Goal: Task Accomplishment & Management: Manage account settings

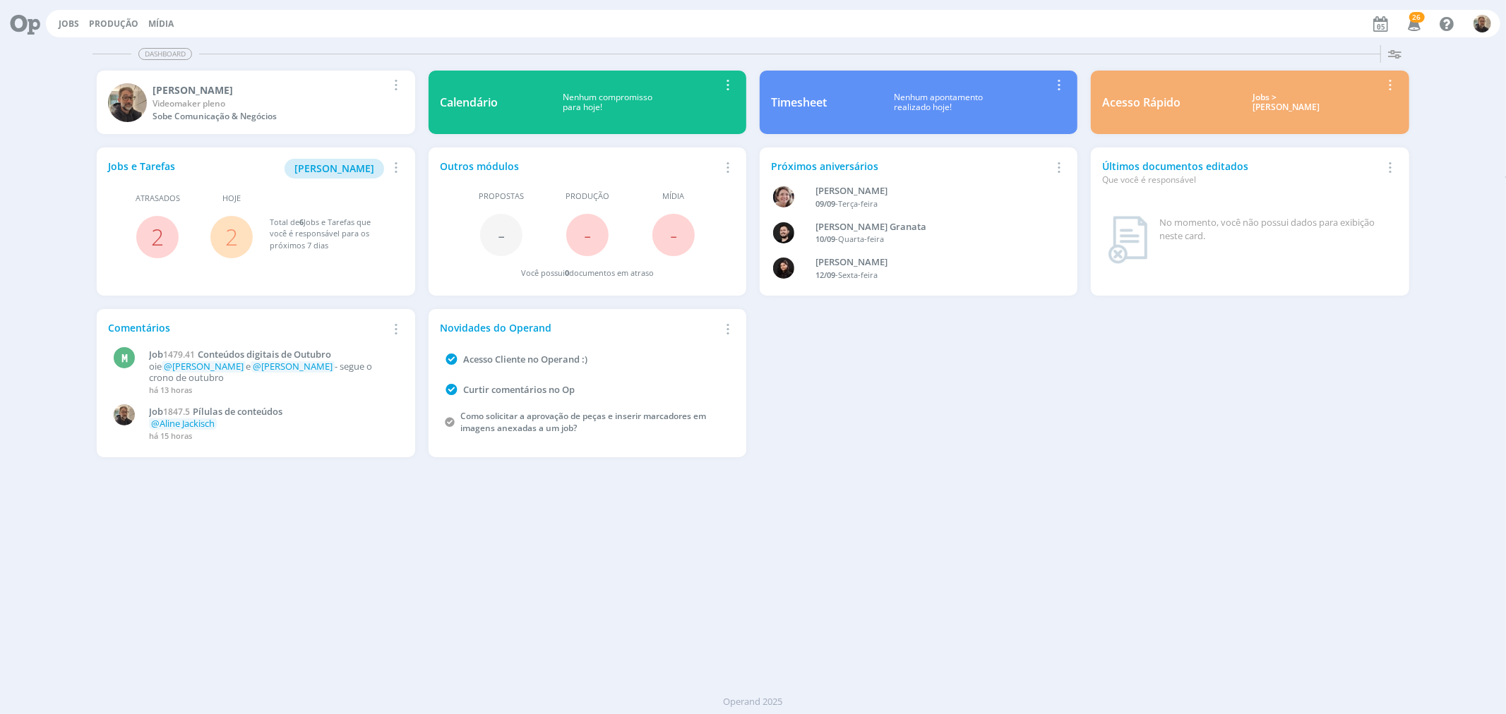
click at [233, 229] on link "2" at bounding box center [231, 237] width 13 height 30
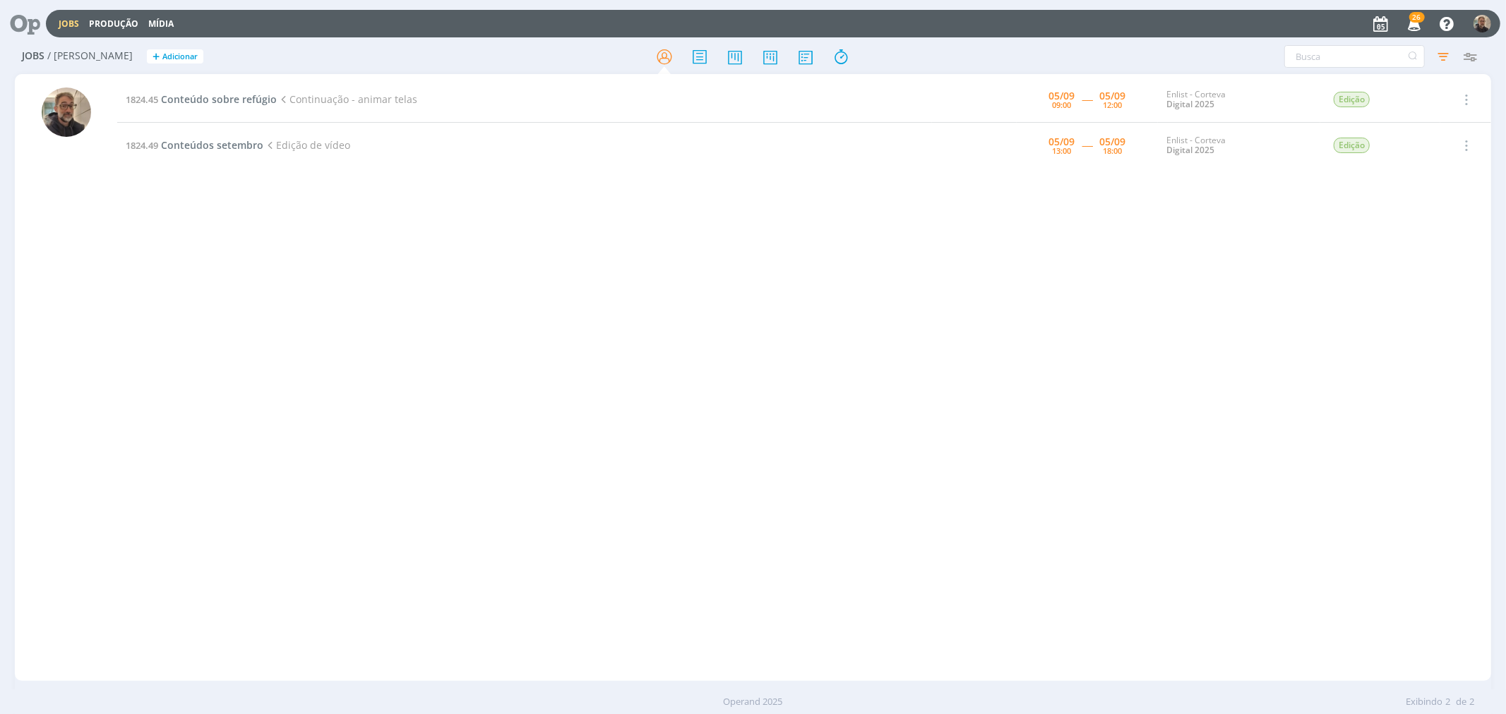
click at [18, 19] on icon at bounding box center [20, 24] width 29 height 28
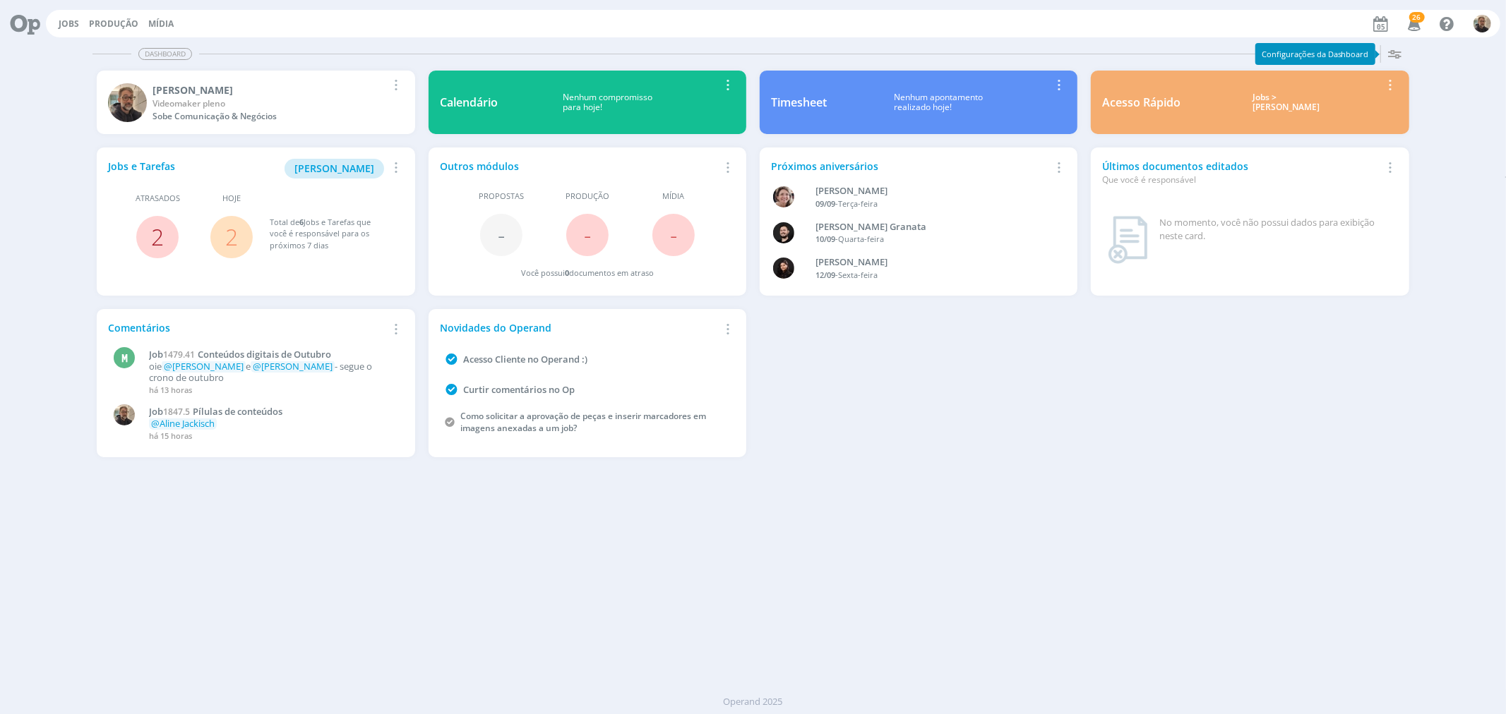
click at [158, 231] on link "2" at bounding box center [157, 237] width 13 height 30
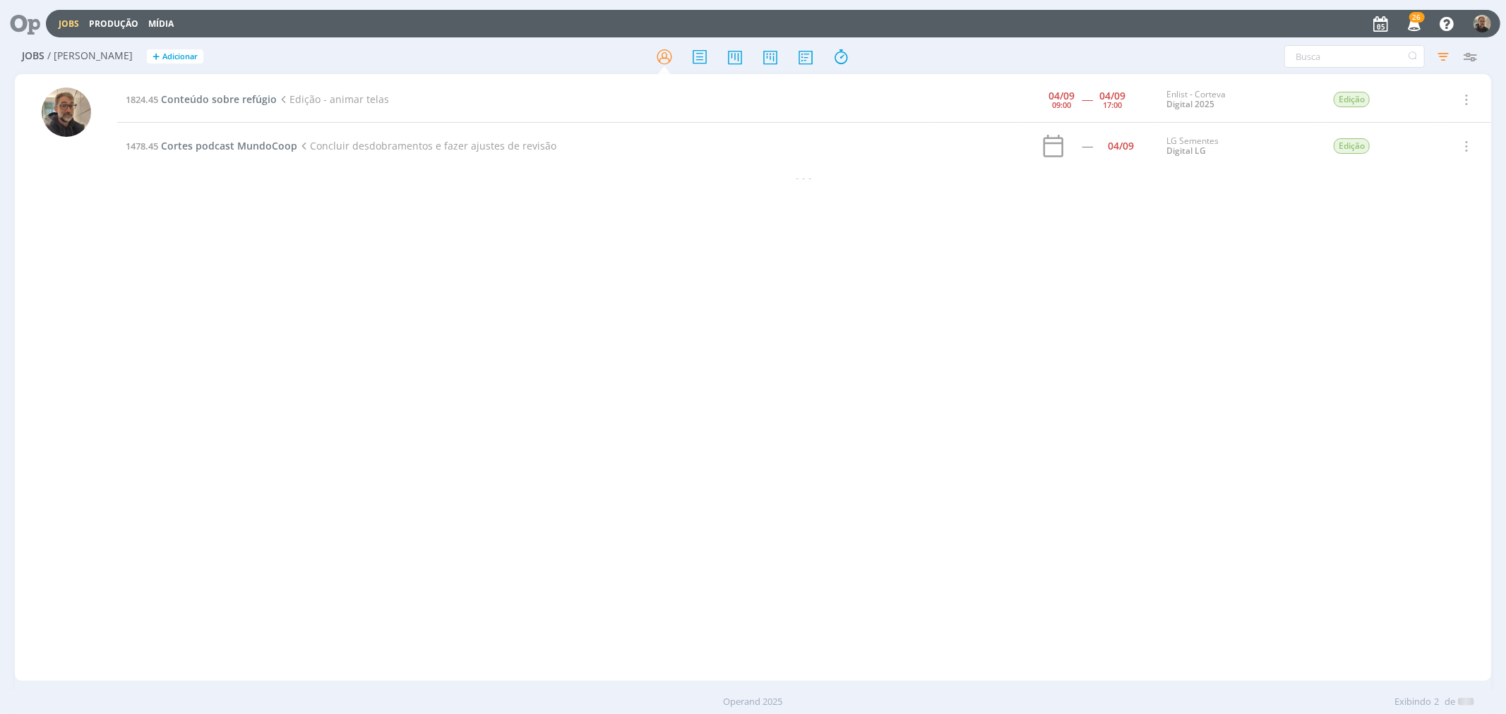
click at [23, 23] on icon at bounding box center [20, 24] width 29 height 28
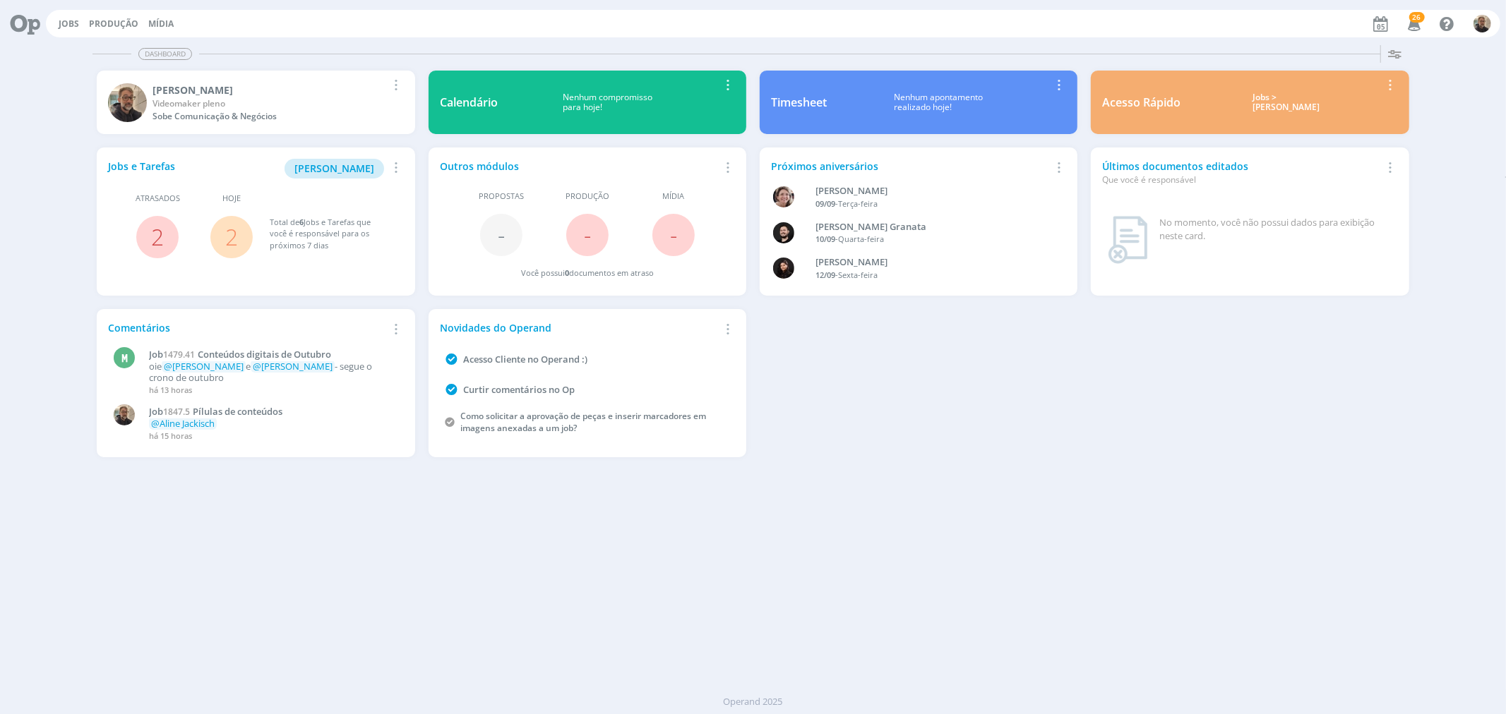
click at [232, 237] on link "2" at bounding box center [231, 237] width 13 height 30
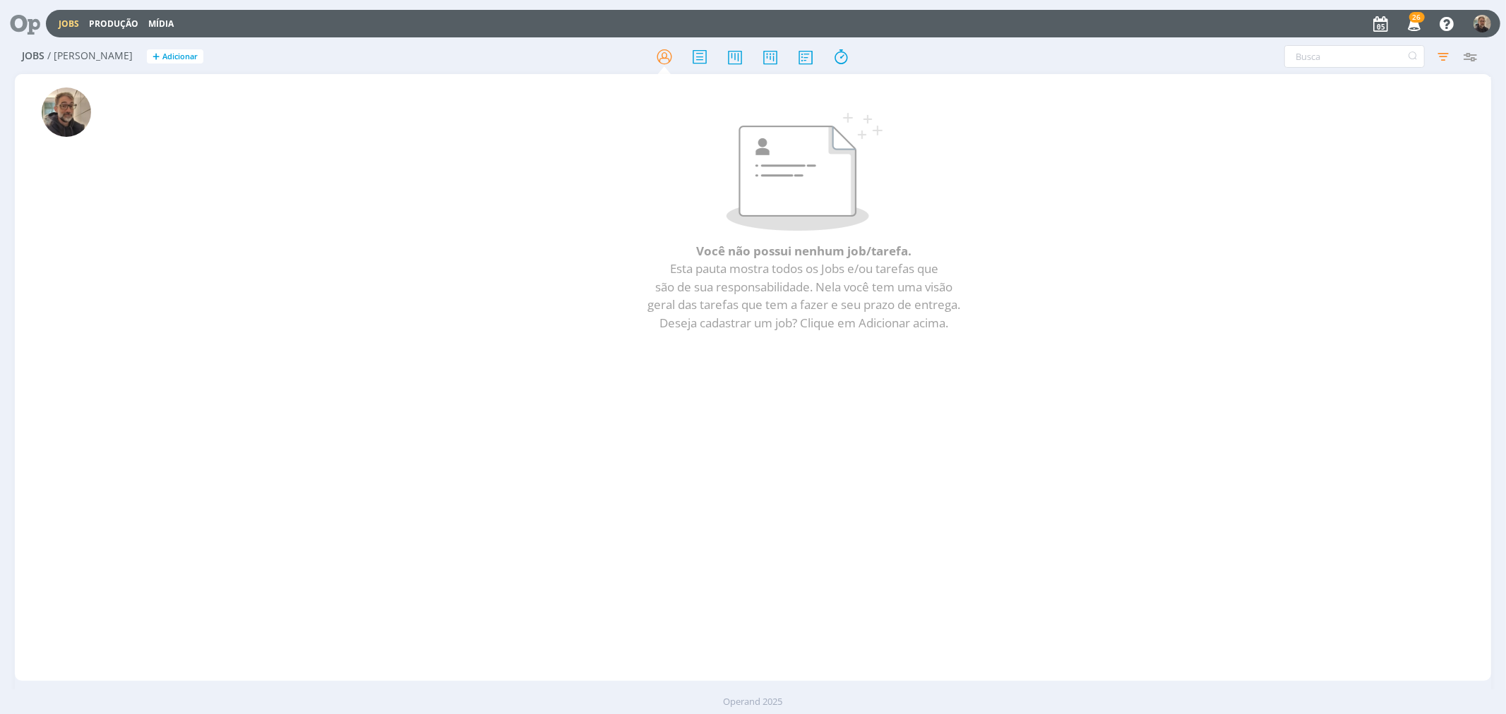
click at [18, 16] on icon at bounding box center [20, 24] width 29 height 28
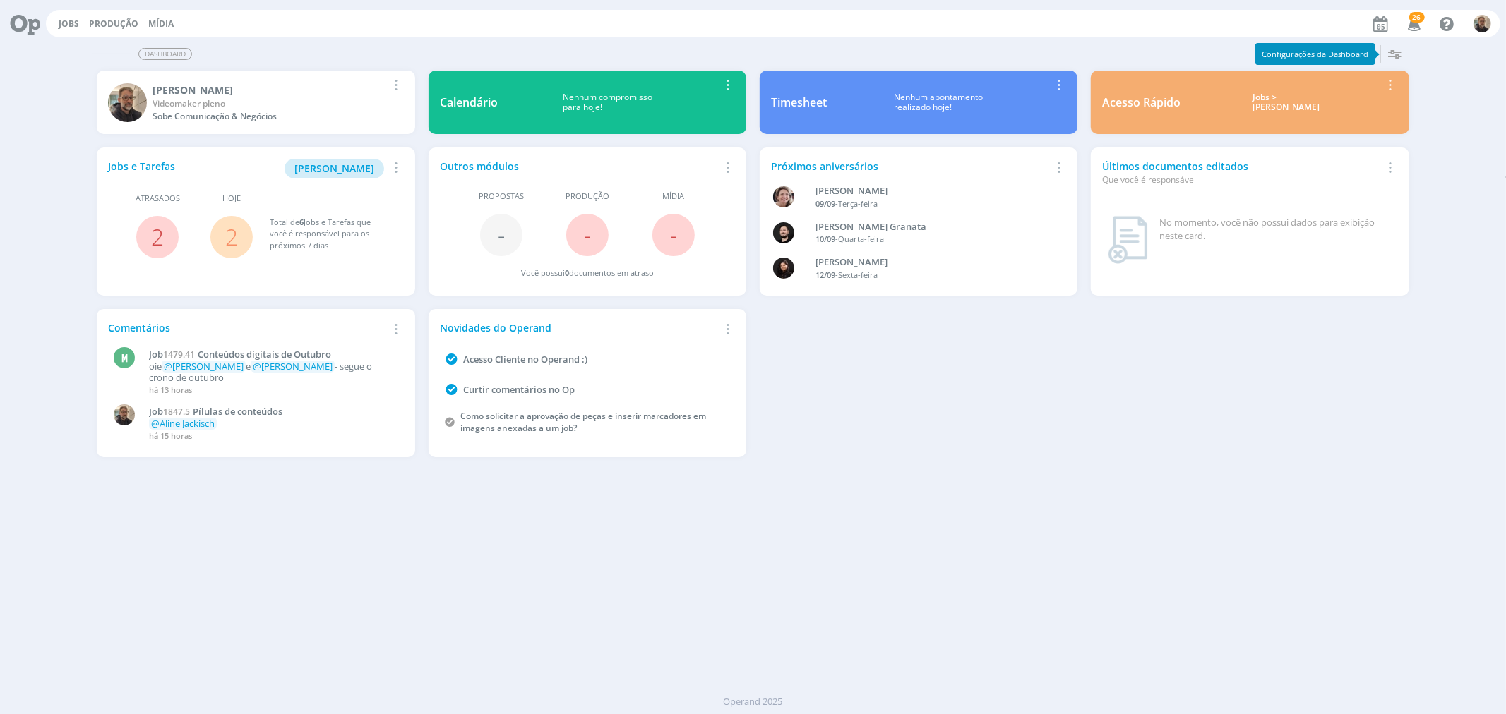
click at [228, 240] on link "2" at bounding box center [231, 237] width 13 height 30
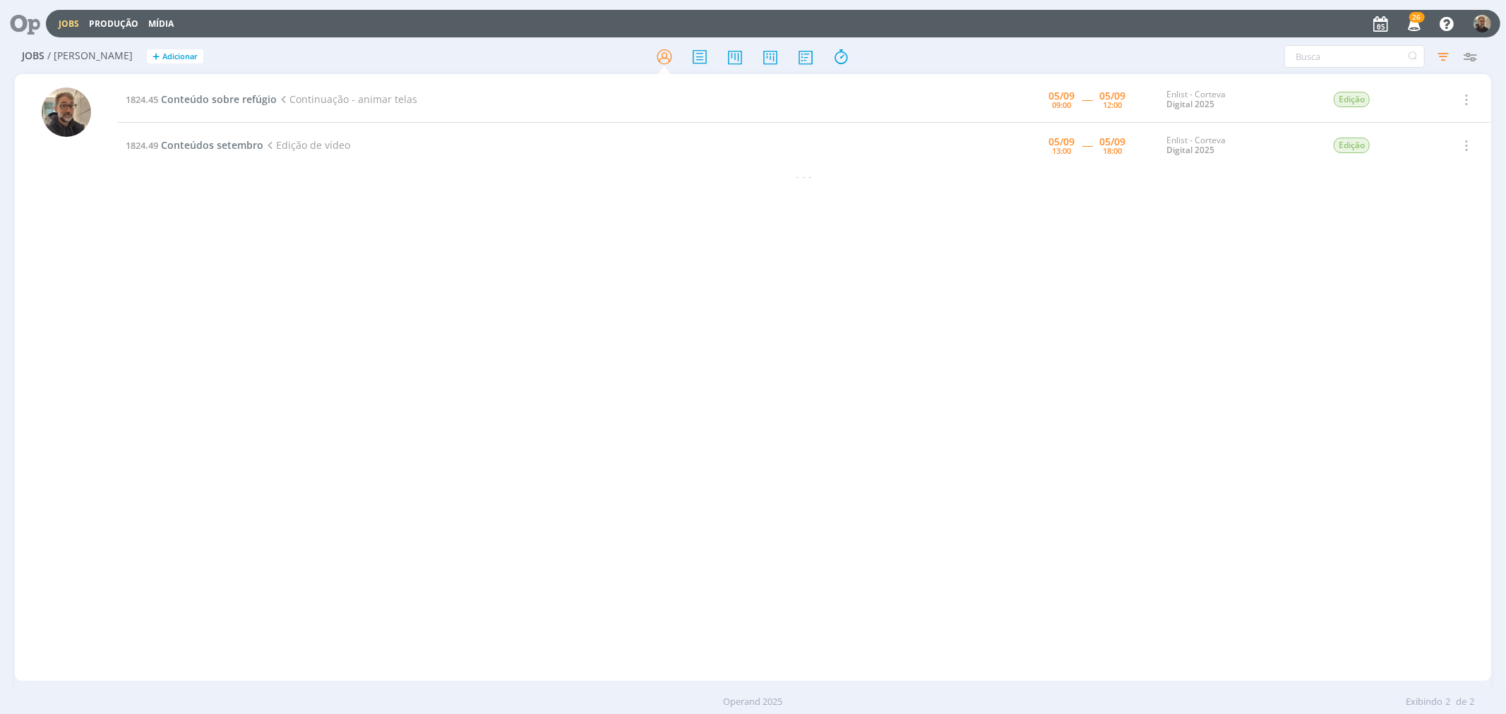
click at [20, 18] on icon at bounding box center [20, 24] width 29 height 28
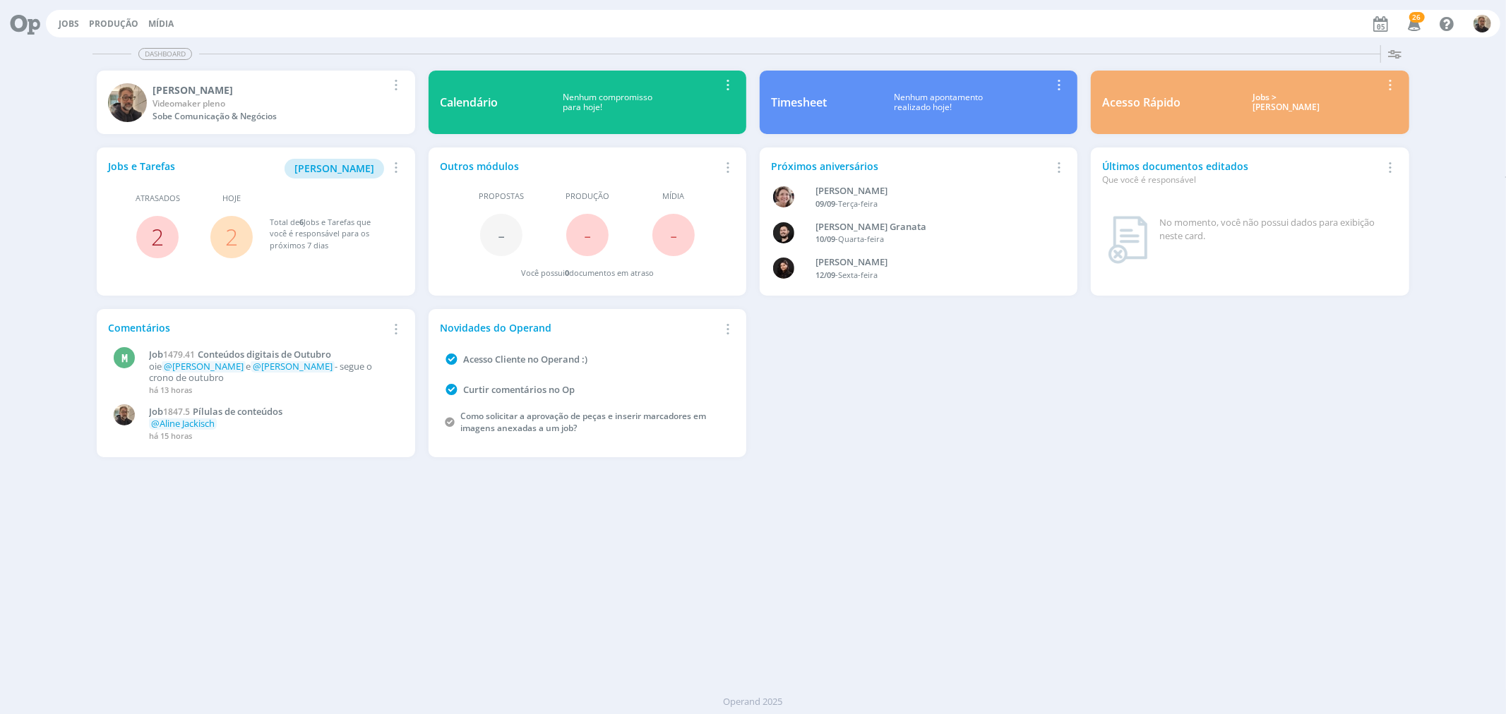
click at [157, 232] on link "2" at bounding box center [157, 237] width 13 height 30
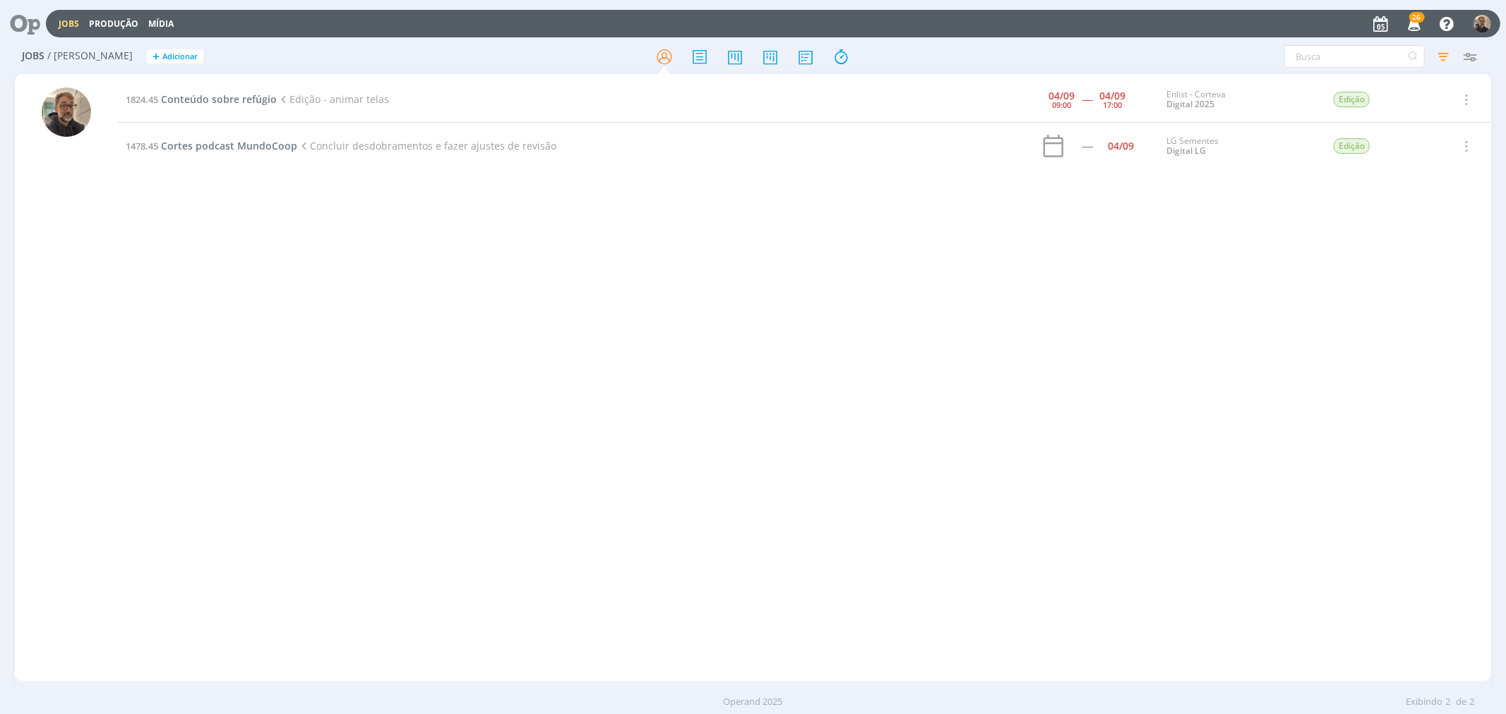
click at [1418, 17] on span "26" at bounding box center [1417, 17] width 16 height 11
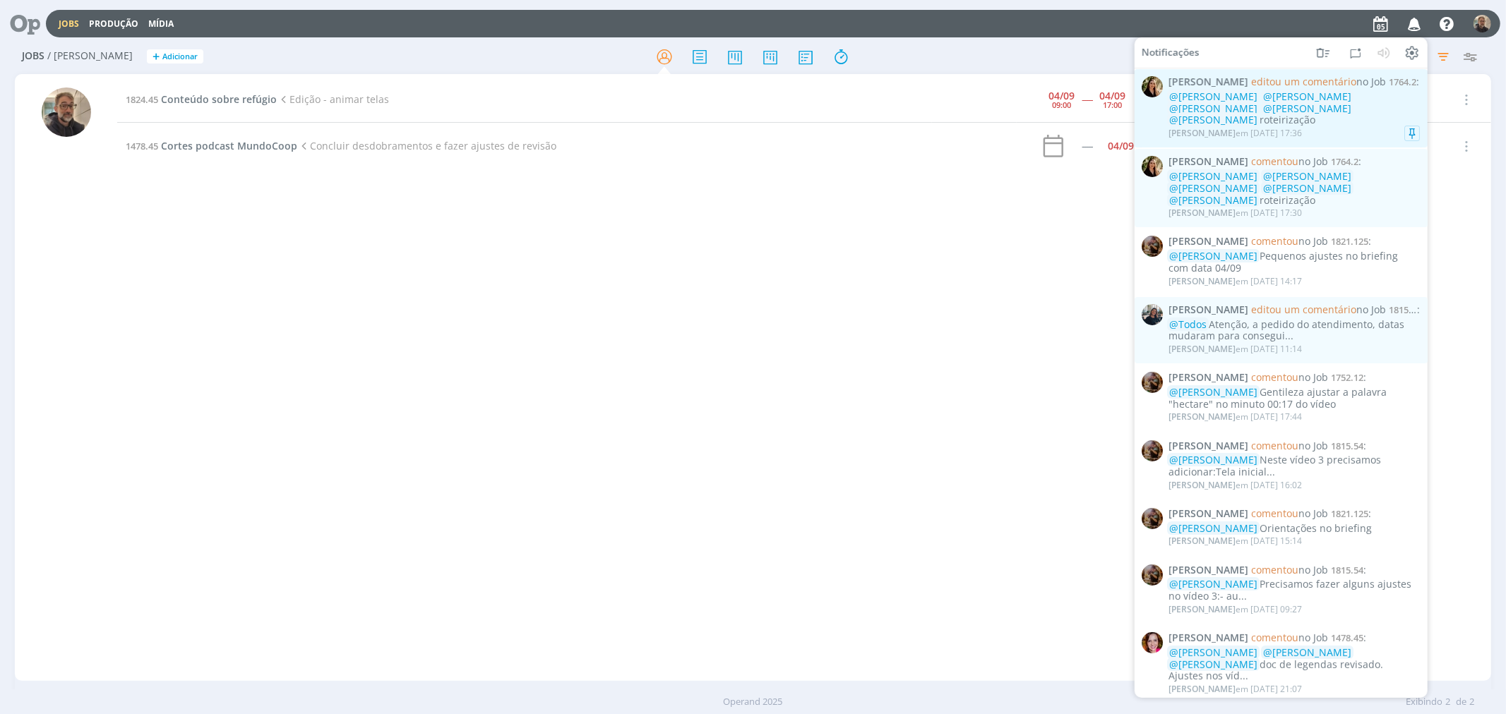
click at [1220, 80] on span "[PERSON_NAME]" at bounding box center [1208, 82] width 80 height 12
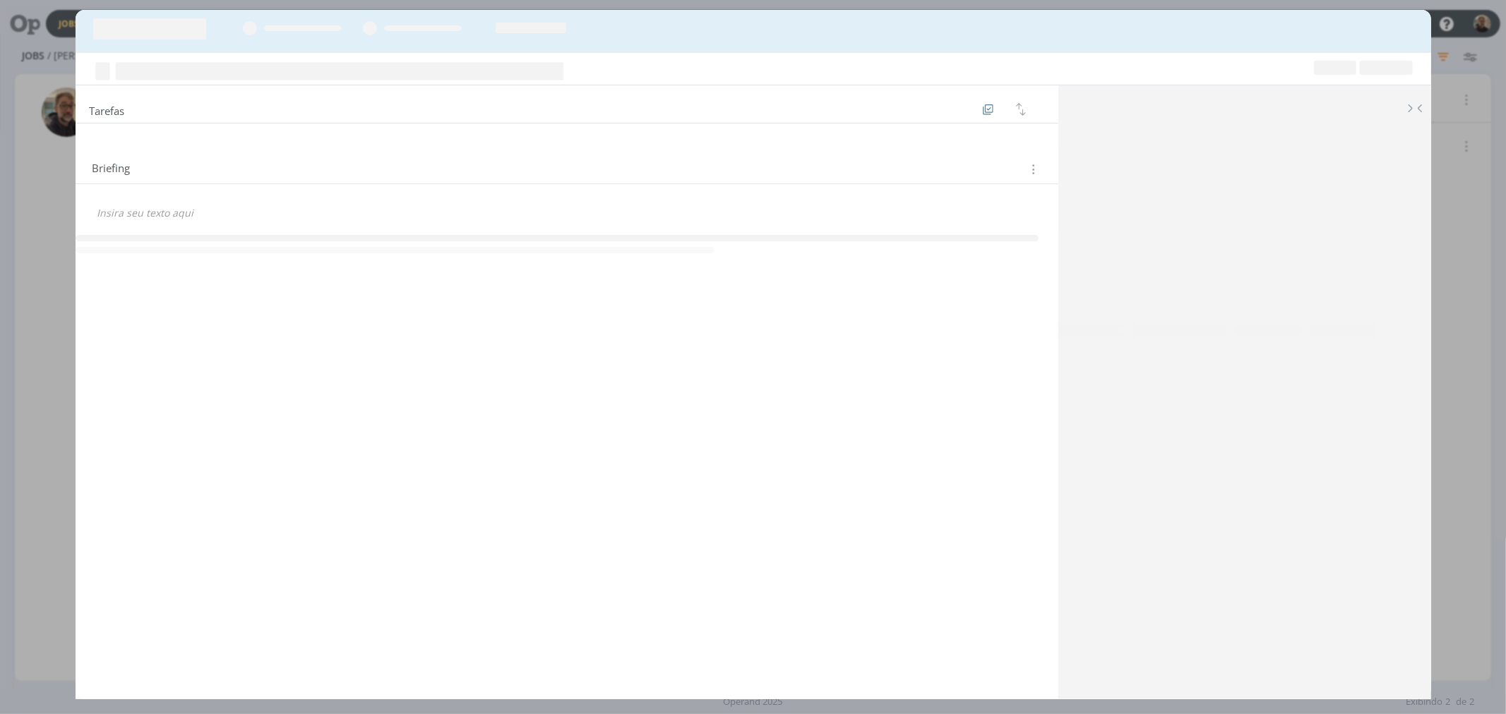
click at [735, 21] on div "dialog" at bounding box center [753, 31] width 1355 height 42
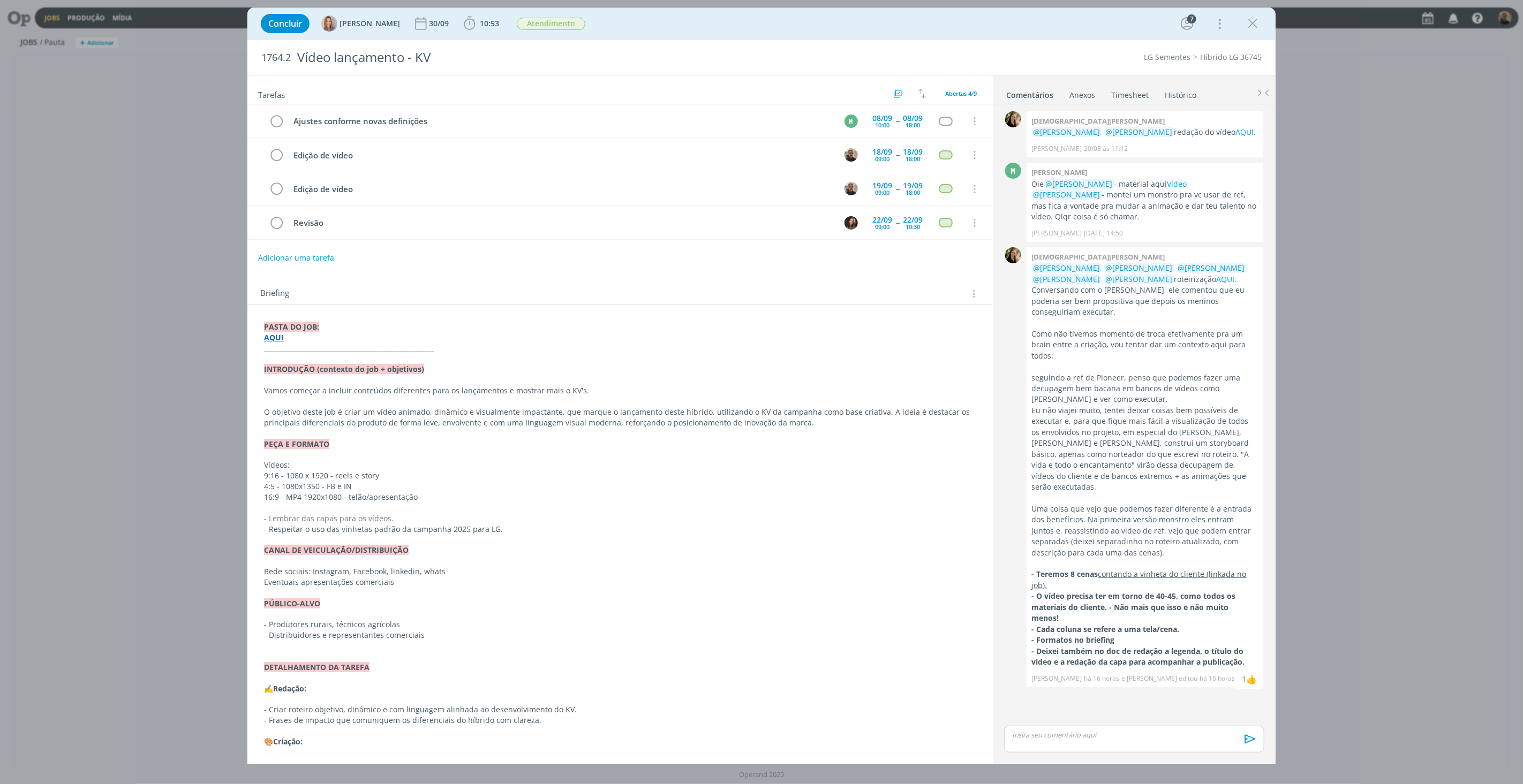
scroll to position [196, 0]
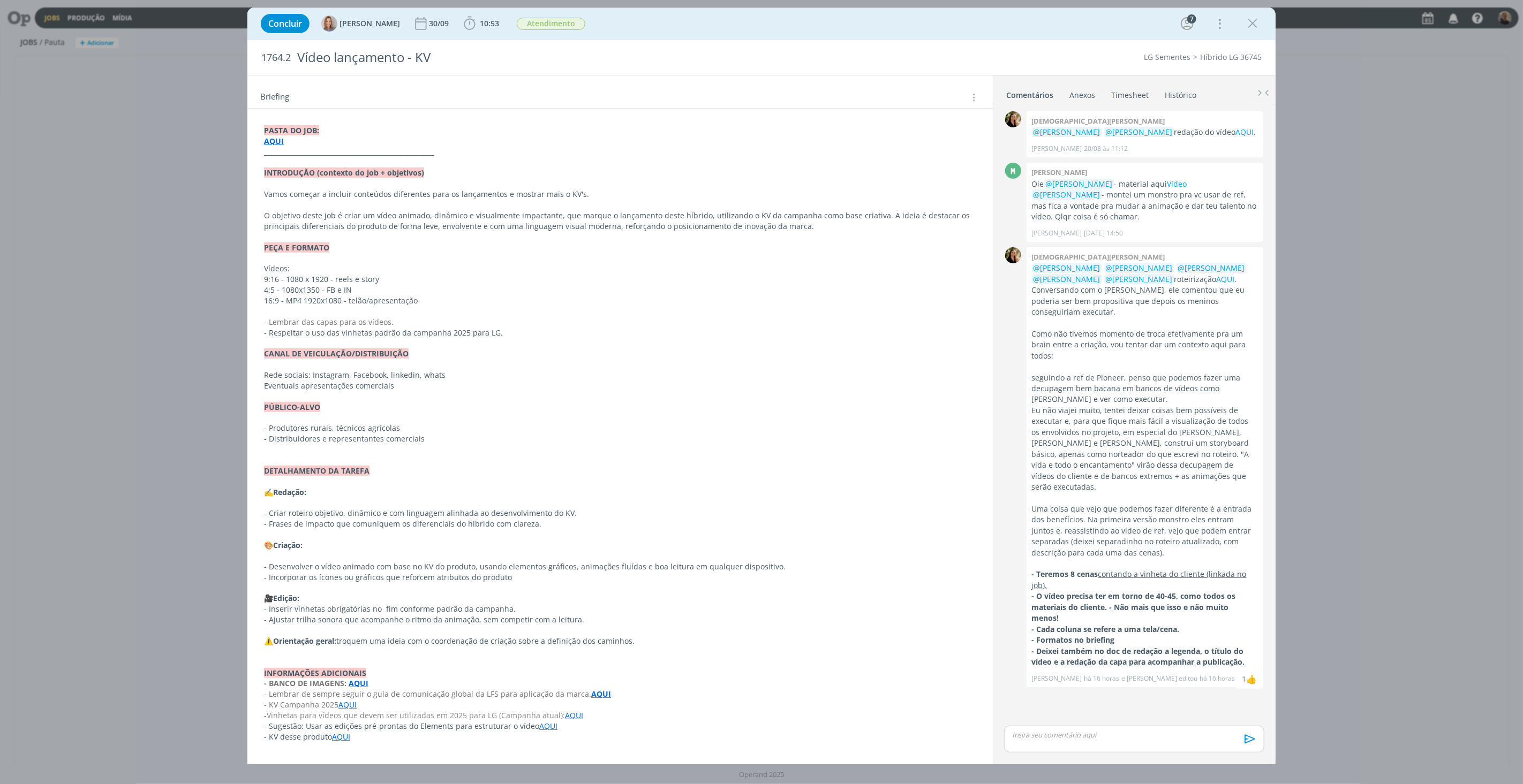
click at [1035, 541] on p "dialog" at bounding box center [1134, 735] width 243 height 10
click at [1046, 541] on li "📣 Todos" at bounding box center [1040, 730] width 54 height 18
click at [1077, 541] on p "﻿ @ Todos ﻿ lembrar do DA para executar o arquivo para o motion em 1920x1920, f…" at bounding box center [1134, 708] width 243 height 20
click at [1085, 541] on p "﻿ @ Todos ﻿ lembrar o DA para executar o arquivo para o motion em 1920x1920, fo…" at bounding box center [1134, 708] width 243 height 20
click at [1141, 541] on icon "dialog" at bounding box center [1248, 743] width 11 height 9
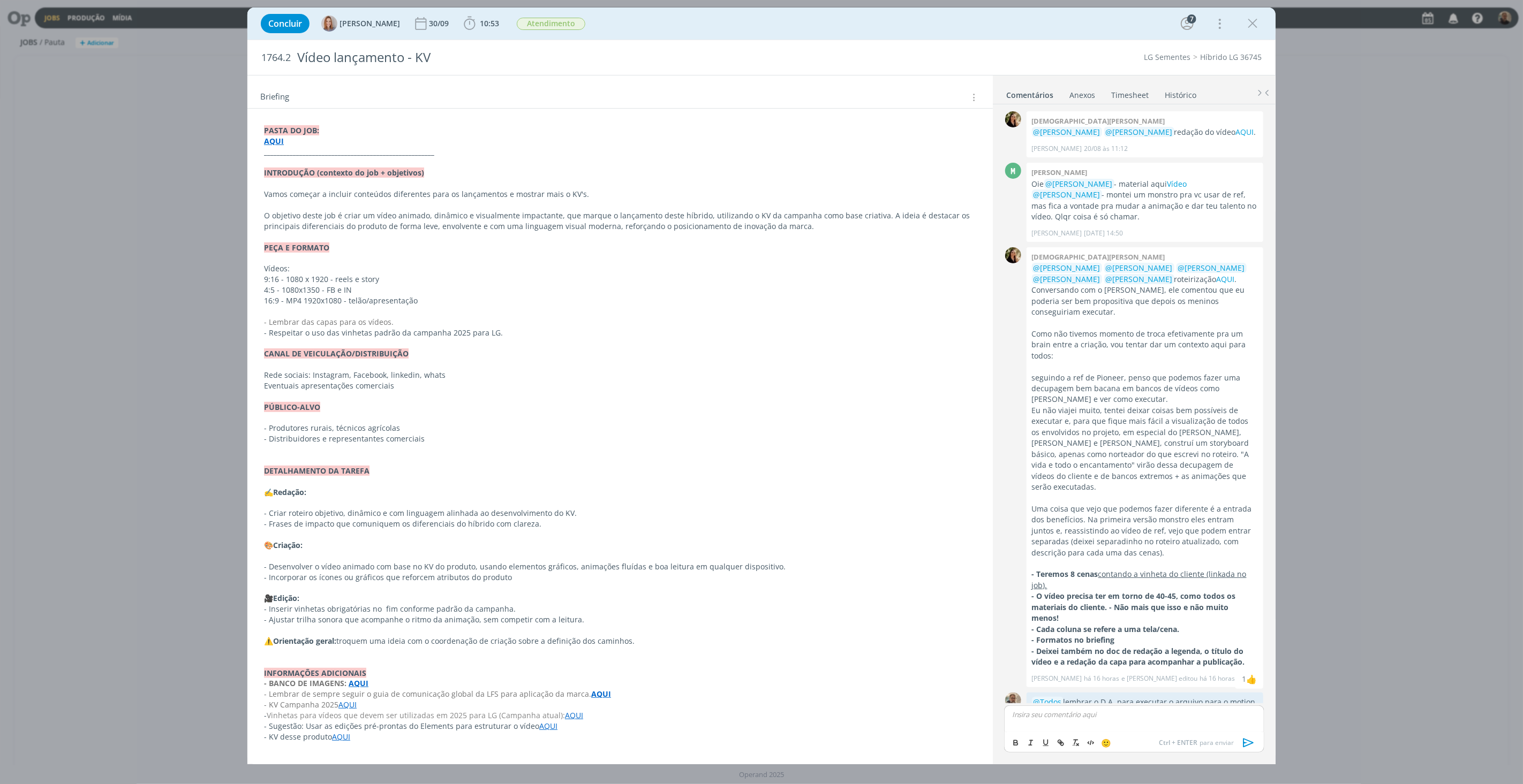
scroll to position [27, 0]
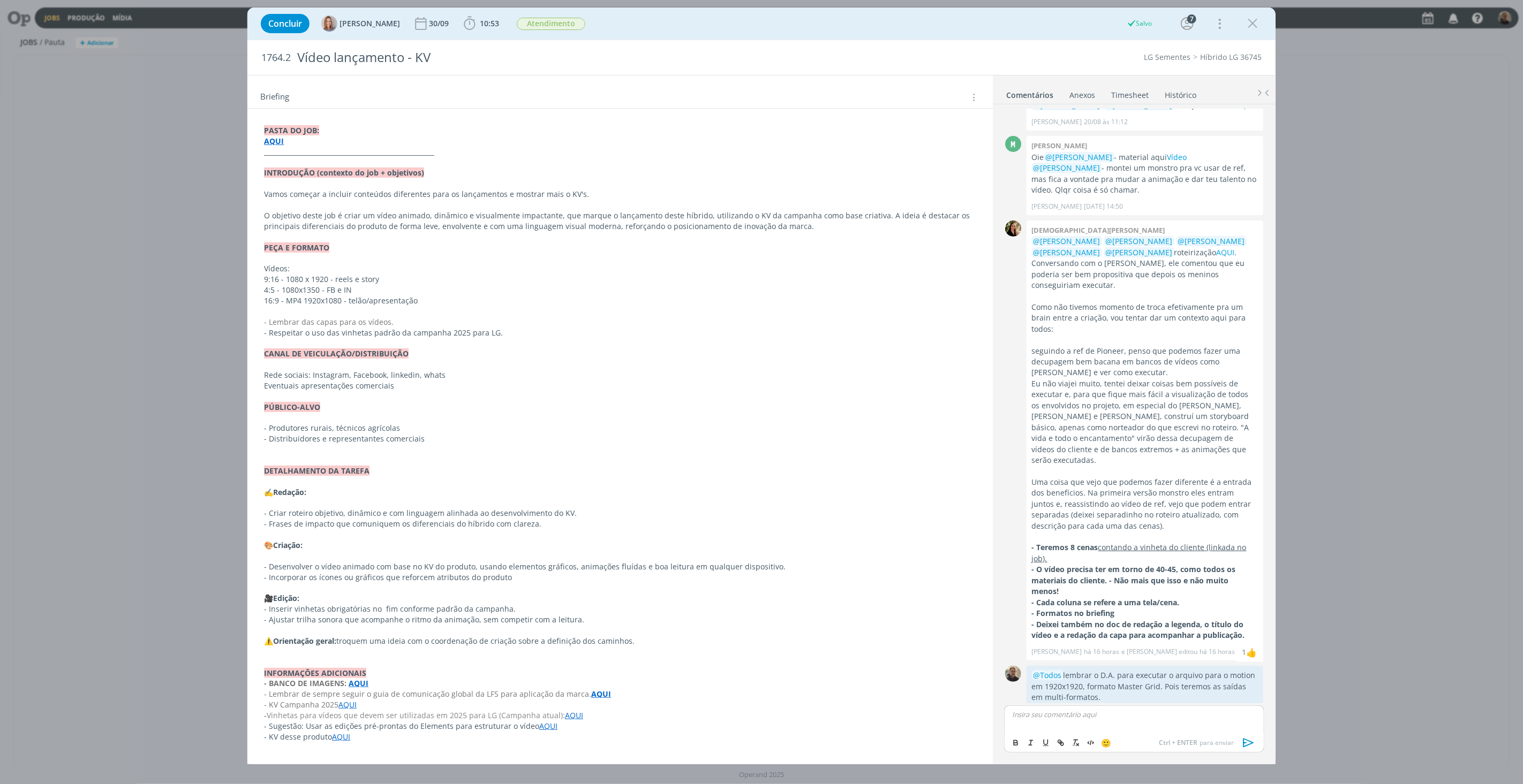
drag, startPoint x: 1251, startPoint y: 20, endPoint x: 1208, endPoint y: 29, distance: 43.9
click at [1141, 20] on icon "dialog" at bounding box center [1252, 23] width 16 height 16
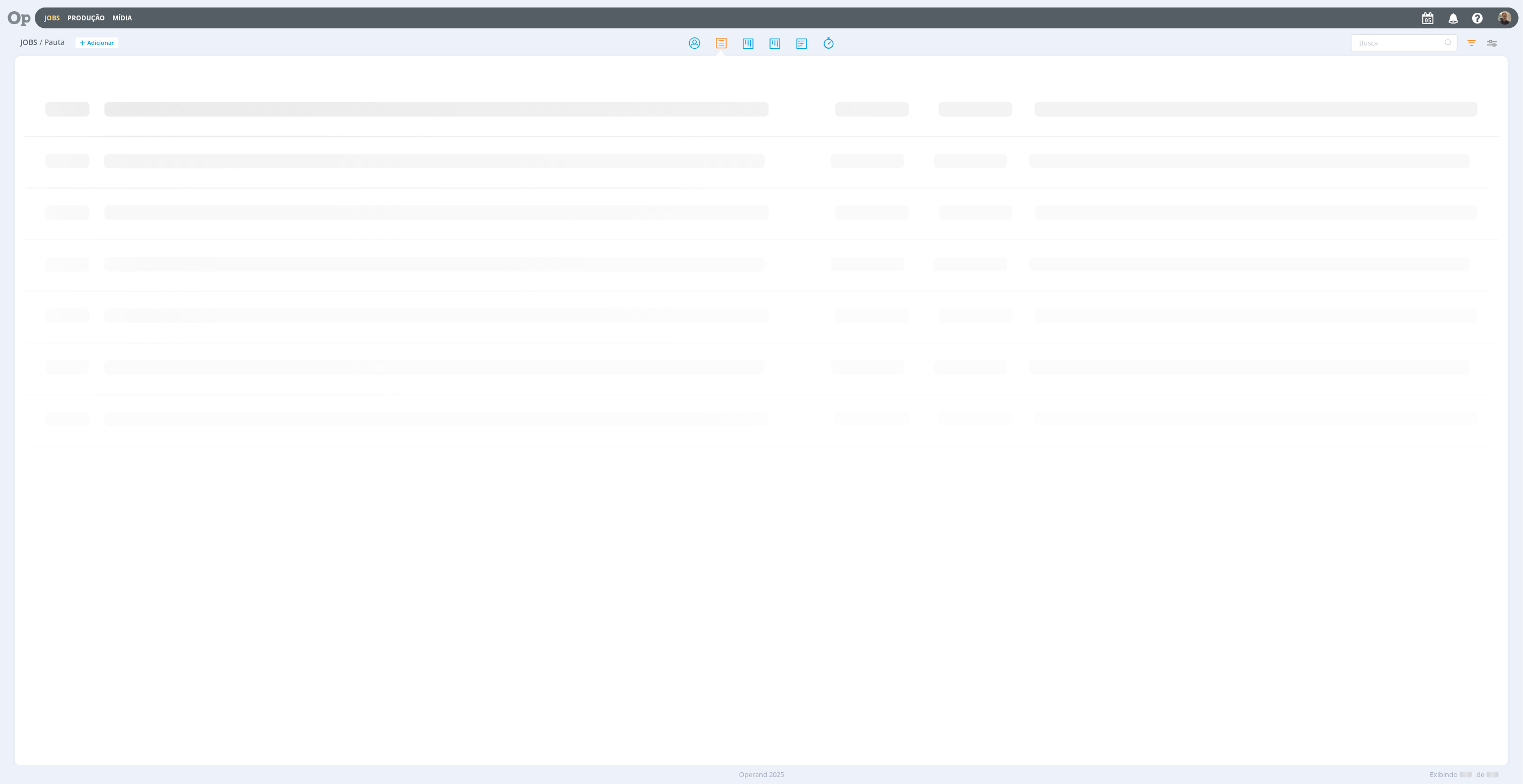
click at [17, 17] on icon at bounding box center [15, 18] width 22 height 21
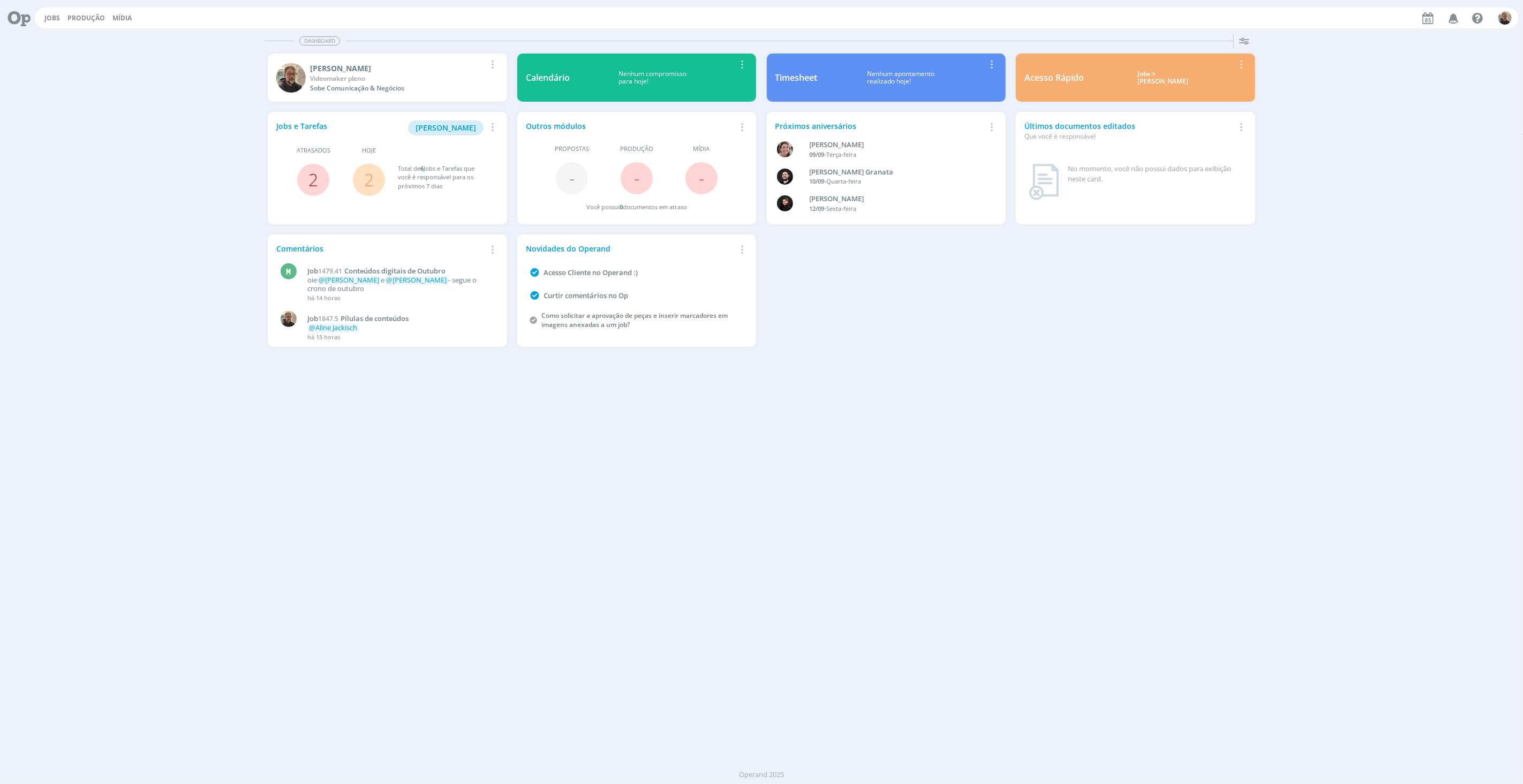
click at [312, 177] on link "2" at bounding box center [313, 180] width 10 height 23
click at [310, 178] on link "2" at bounding box center [313, 180] width 10 height 23
click at [314, 178] on link "2" at bounding box center [313, 180] width 10 height 23
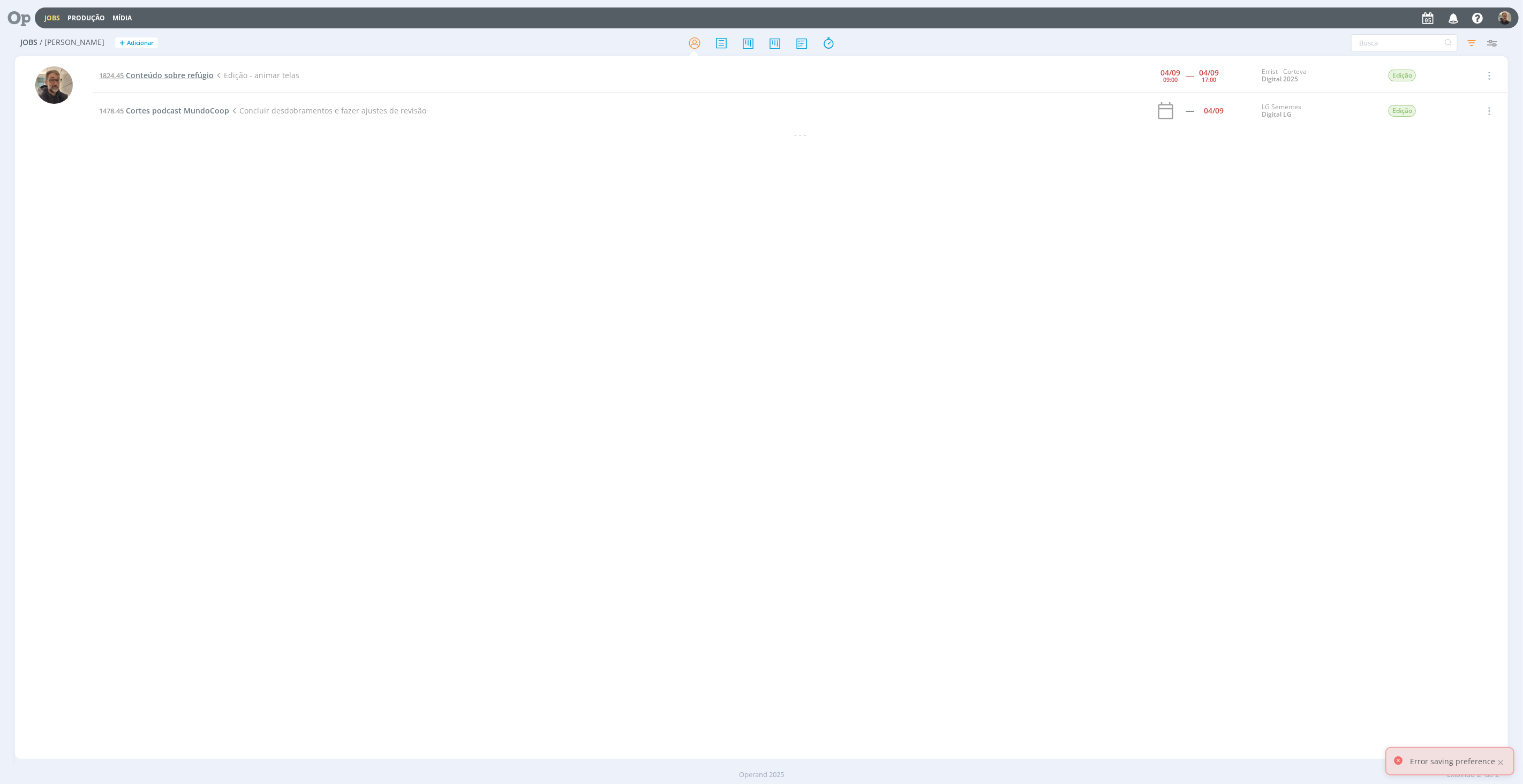
click at [157, 74] on span "Conteúdo sobre refúgio" at bounding box center [170, 74] width 88 height 10
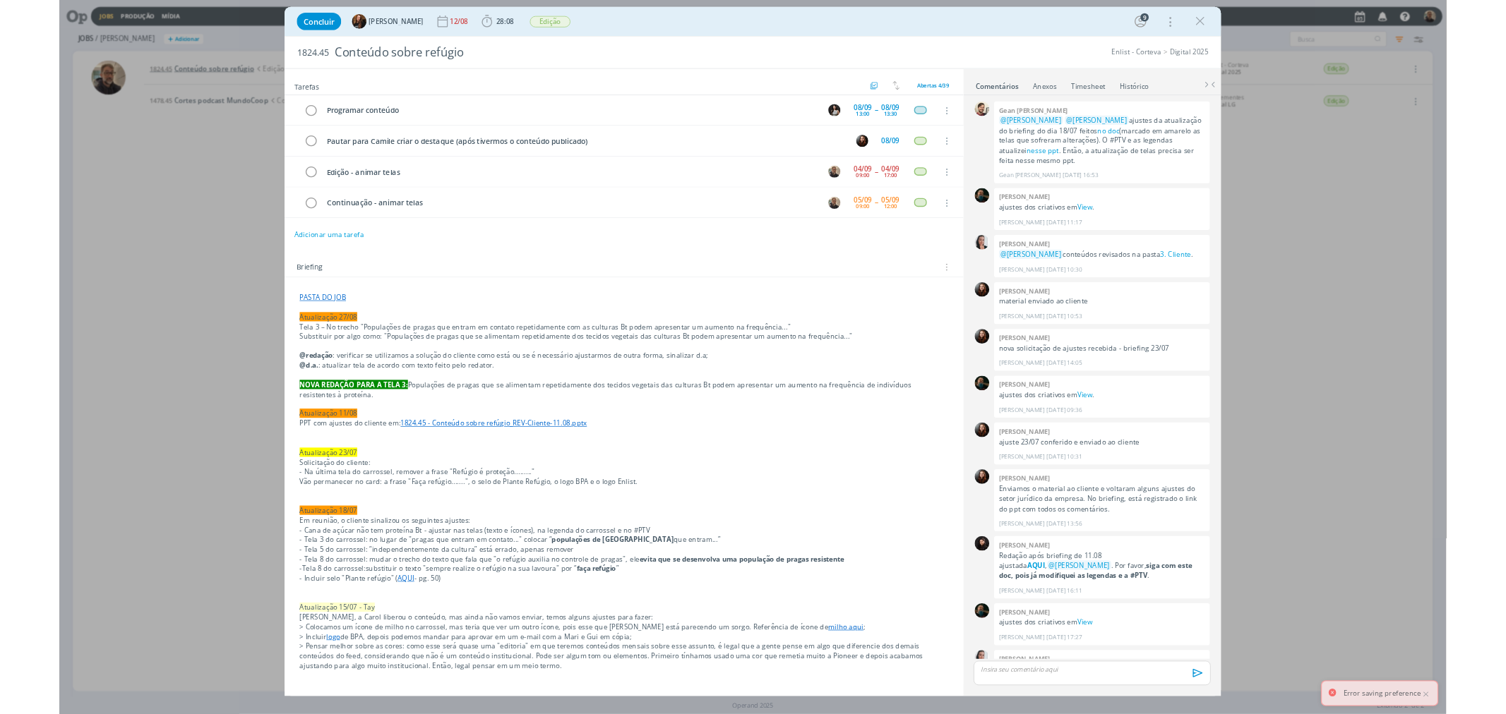
scroll to position [835, 0]
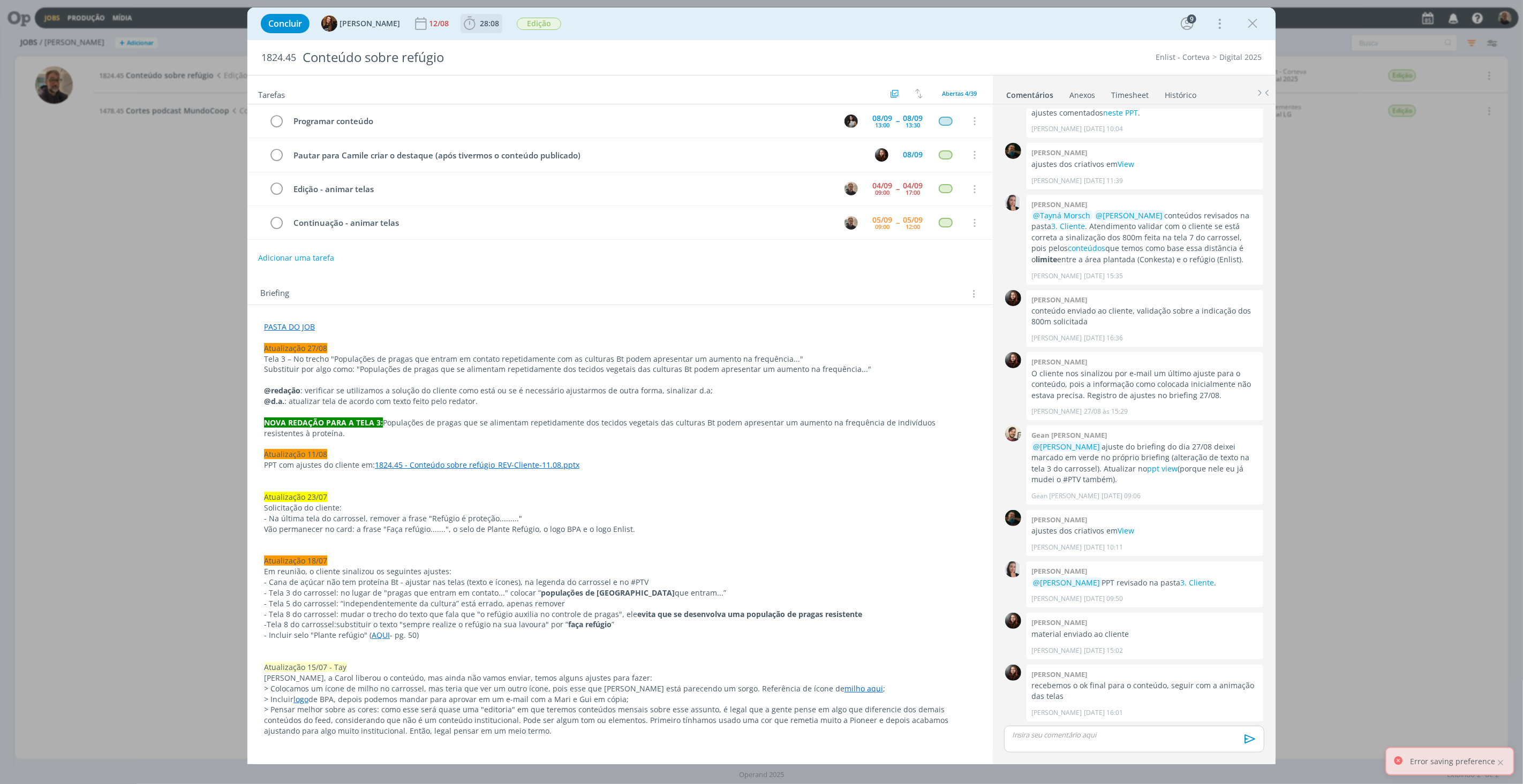
click at [480, 24] on span "28:08" at bounding box center [489, 23] width 19 height 10
click at [482, 41] on icon "dialog" at bounding box center [485, 47] width 19 height 14
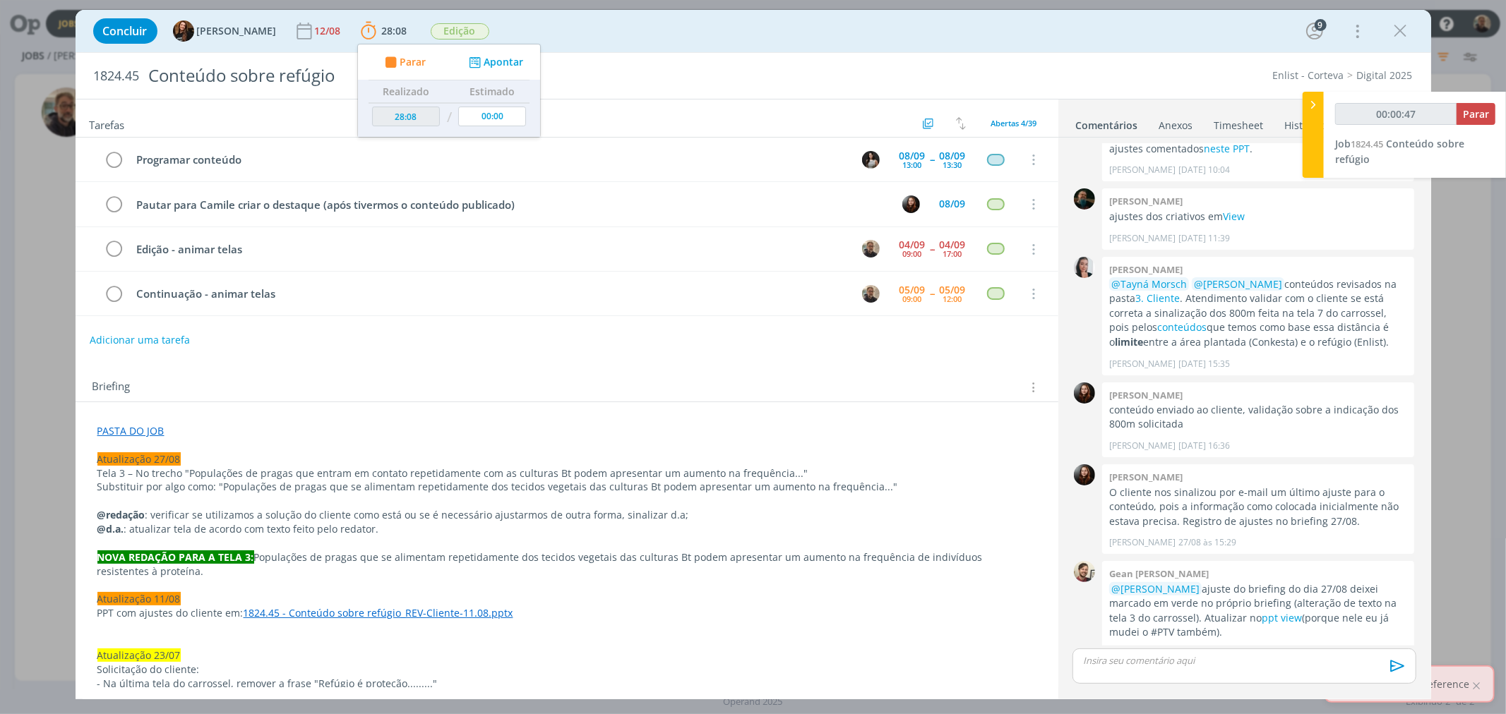
type input "00:00:48"
type input "01:50:23"
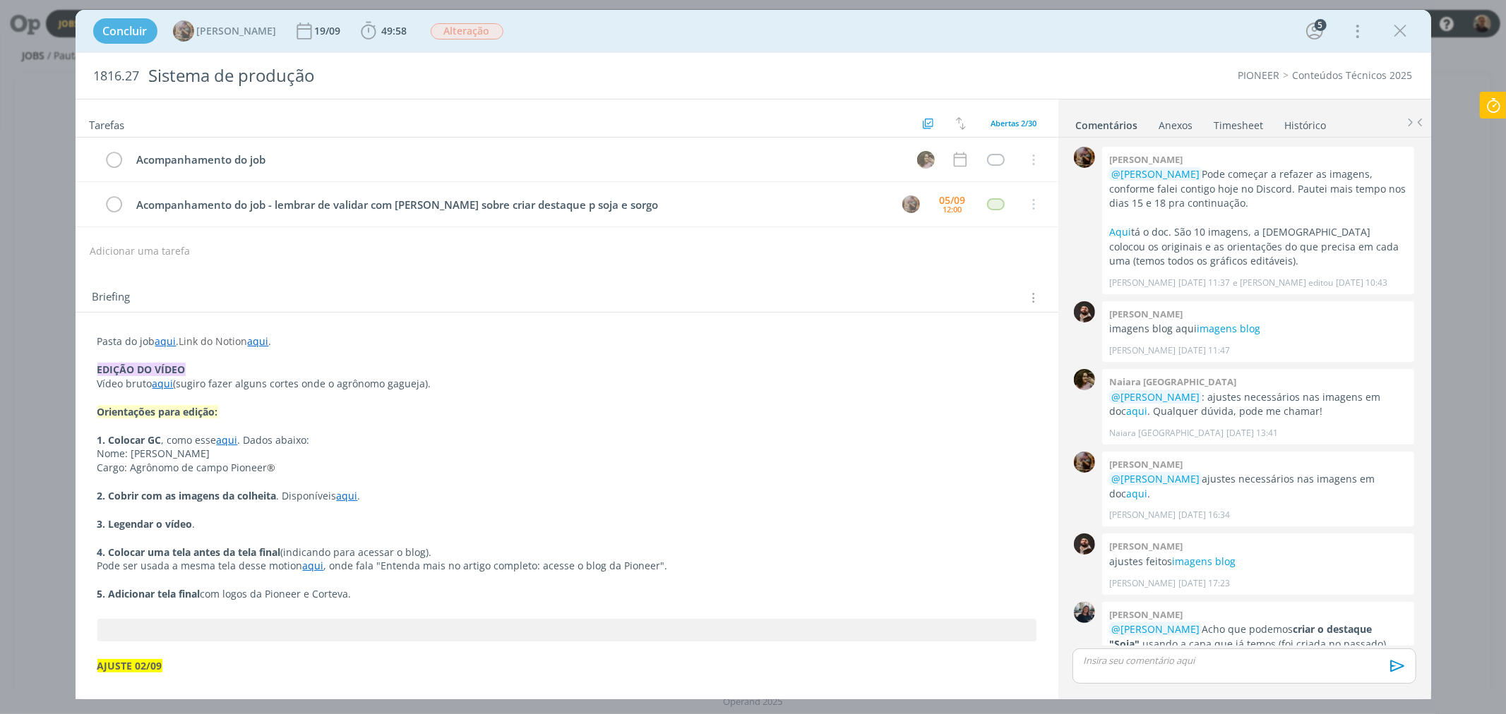
scroll to position [1437, 0]
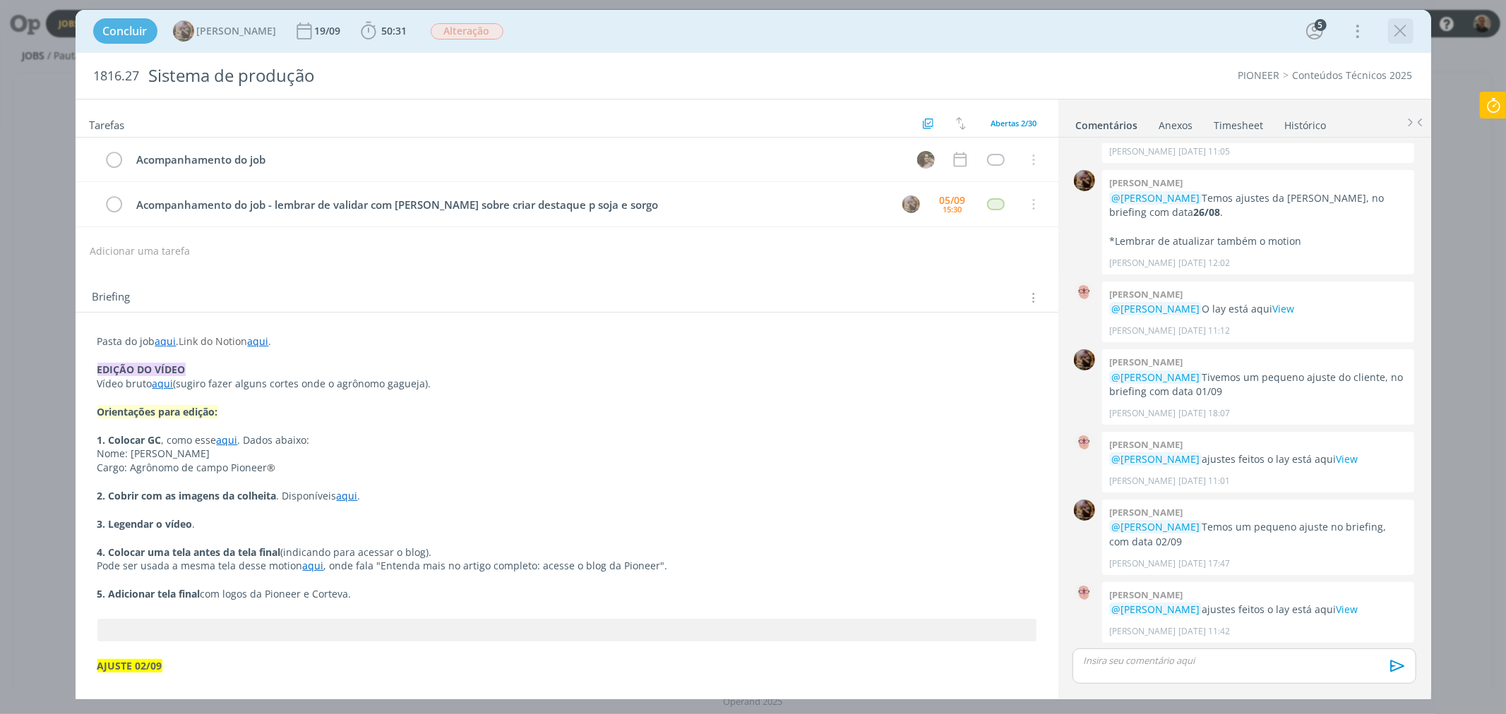
click at [1396, 30] on icon "dialog" at bounding box center [1400, 30] width 21 height 21
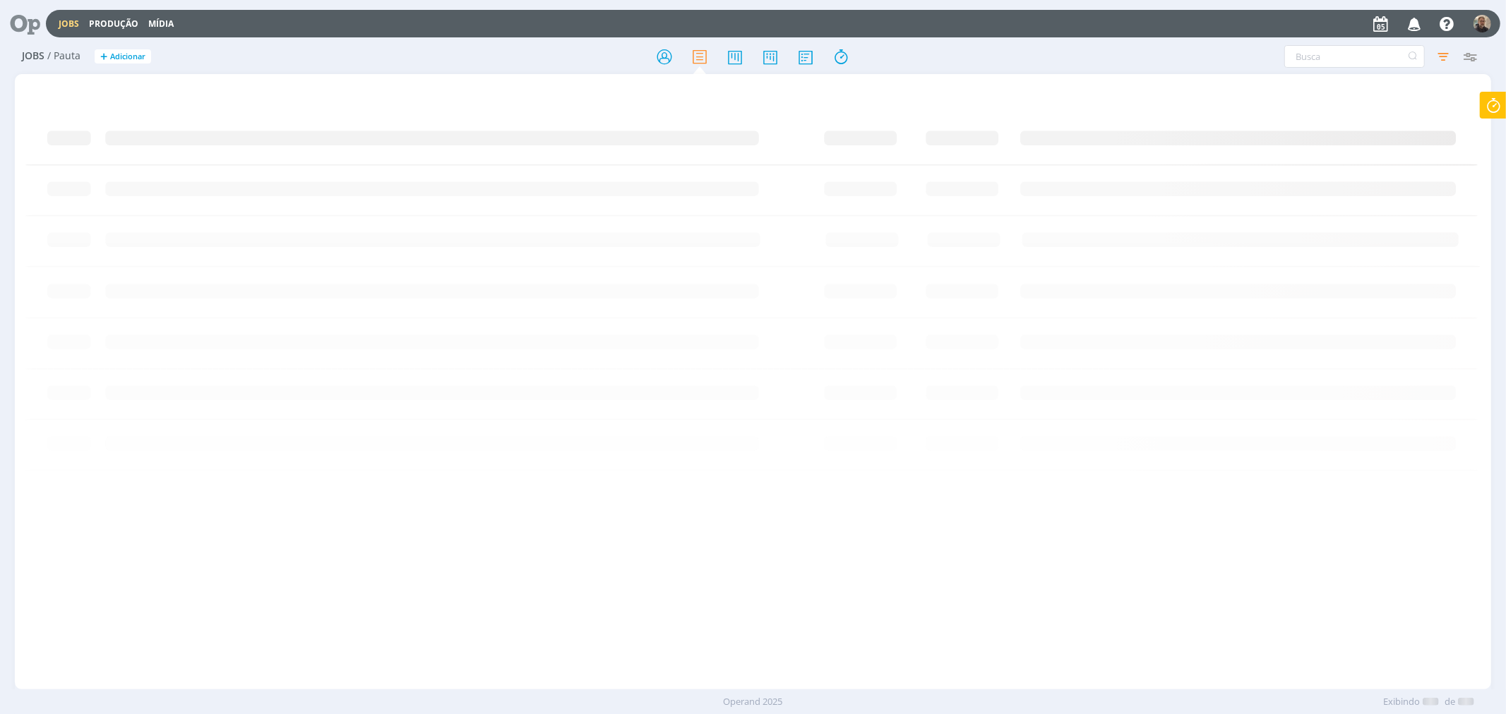
click at [18, 25] on icon at bounding box center [20, 24] width 29 height 28
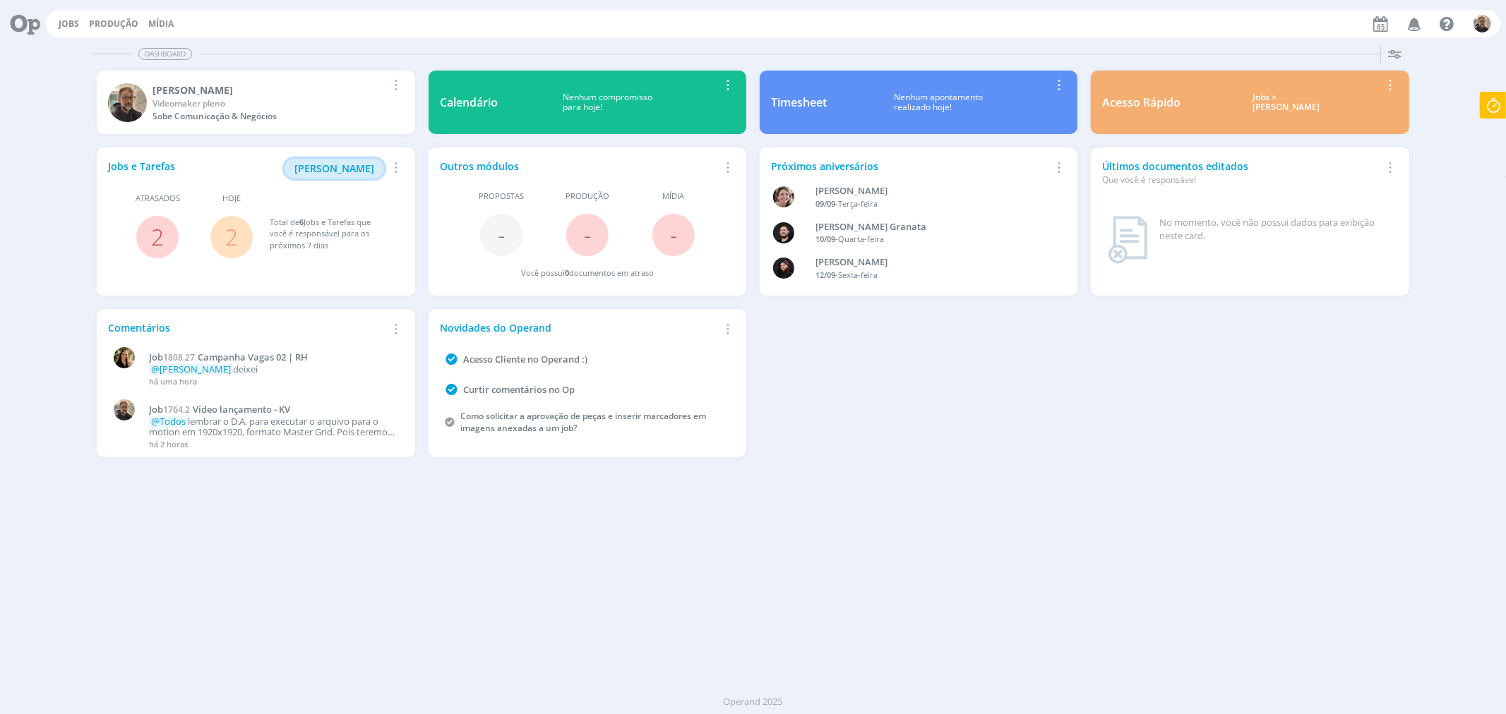
click at [354, 167] on span "[PERSON_NAME]" at bounding box center [334, 168] width 80 height 13
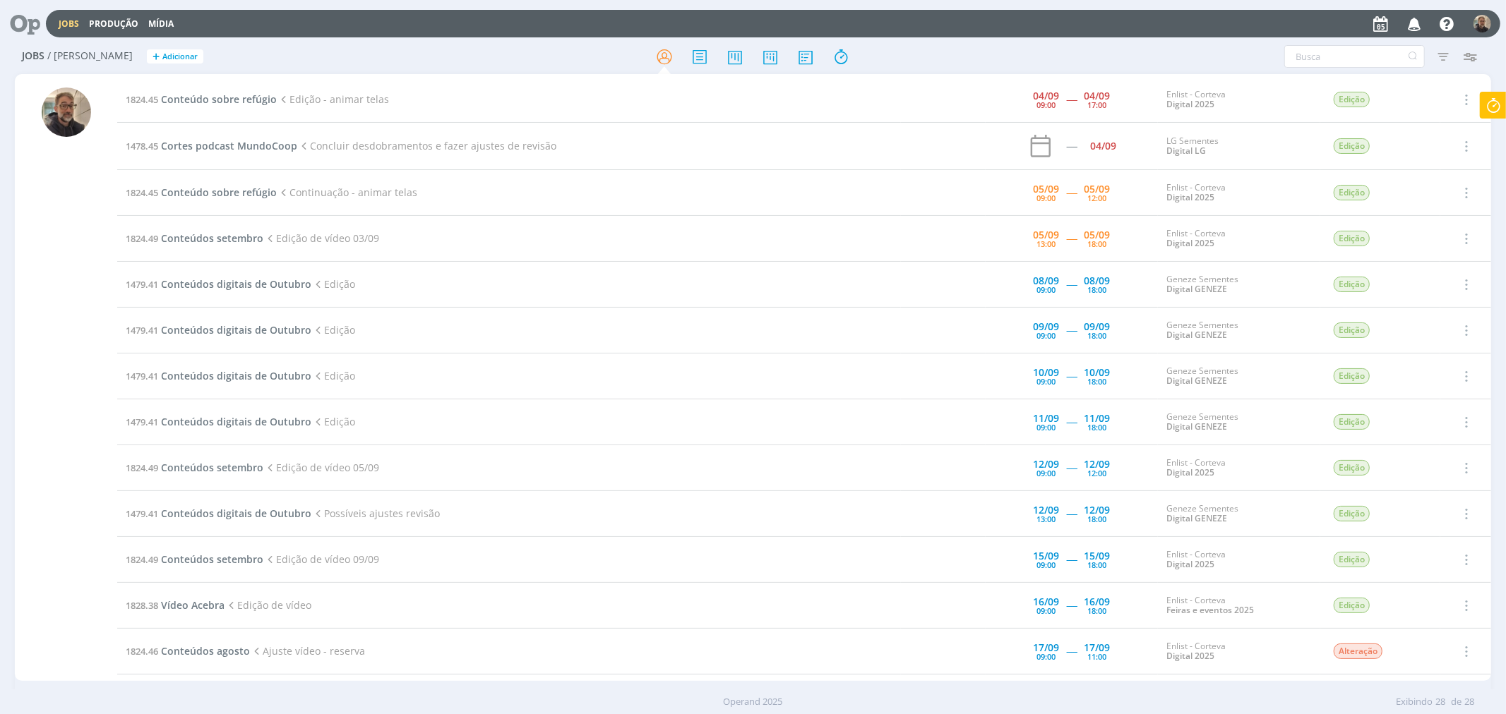
click at [730, 368] on td "1479.41 Conteúdos digitais de Outubro Edição" at bounding box center [509, 377] width 784 height 46
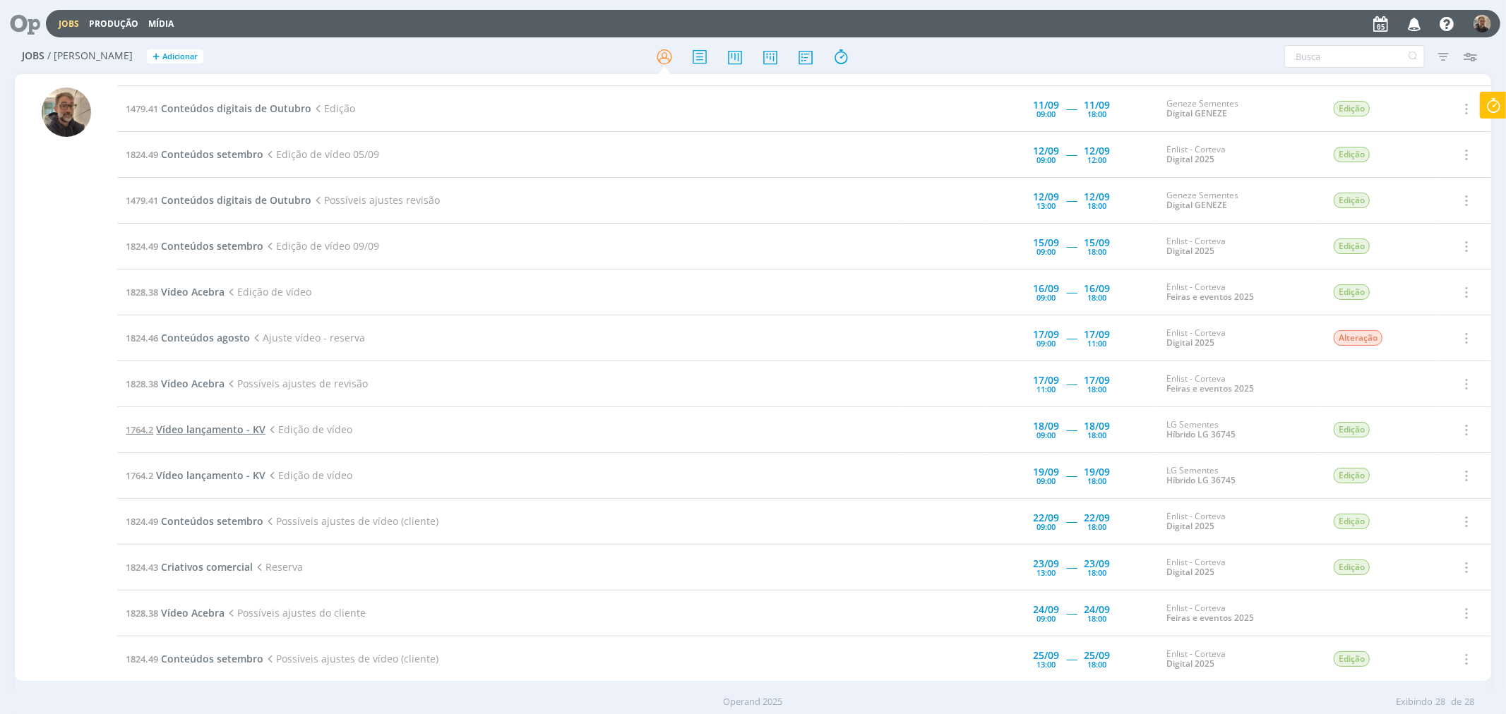
click at [152, 428] on span "1764.2" at bounding box center [140, 430] width 28 height 13
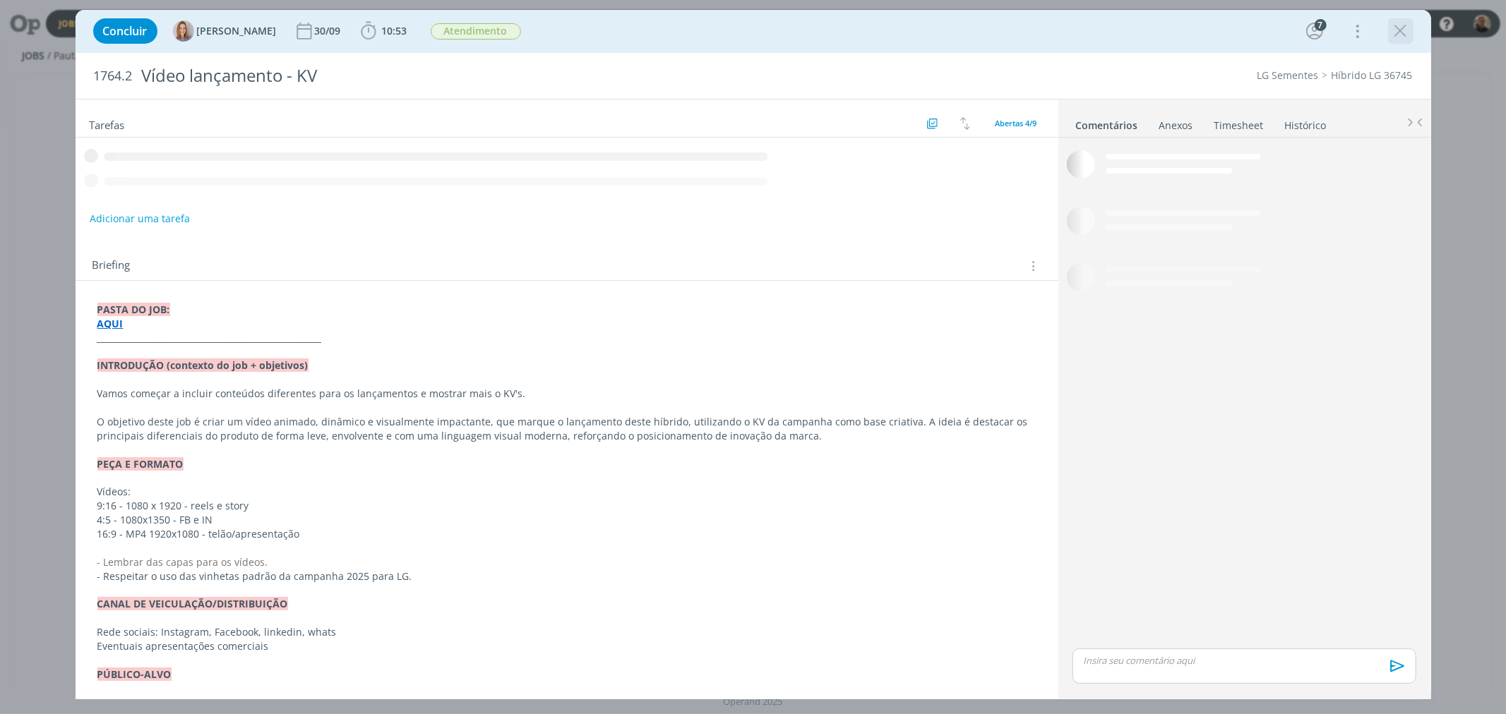
click at [1406, 32] on icon "dialog" at bounding box center [1400, 30] width 21 height 21
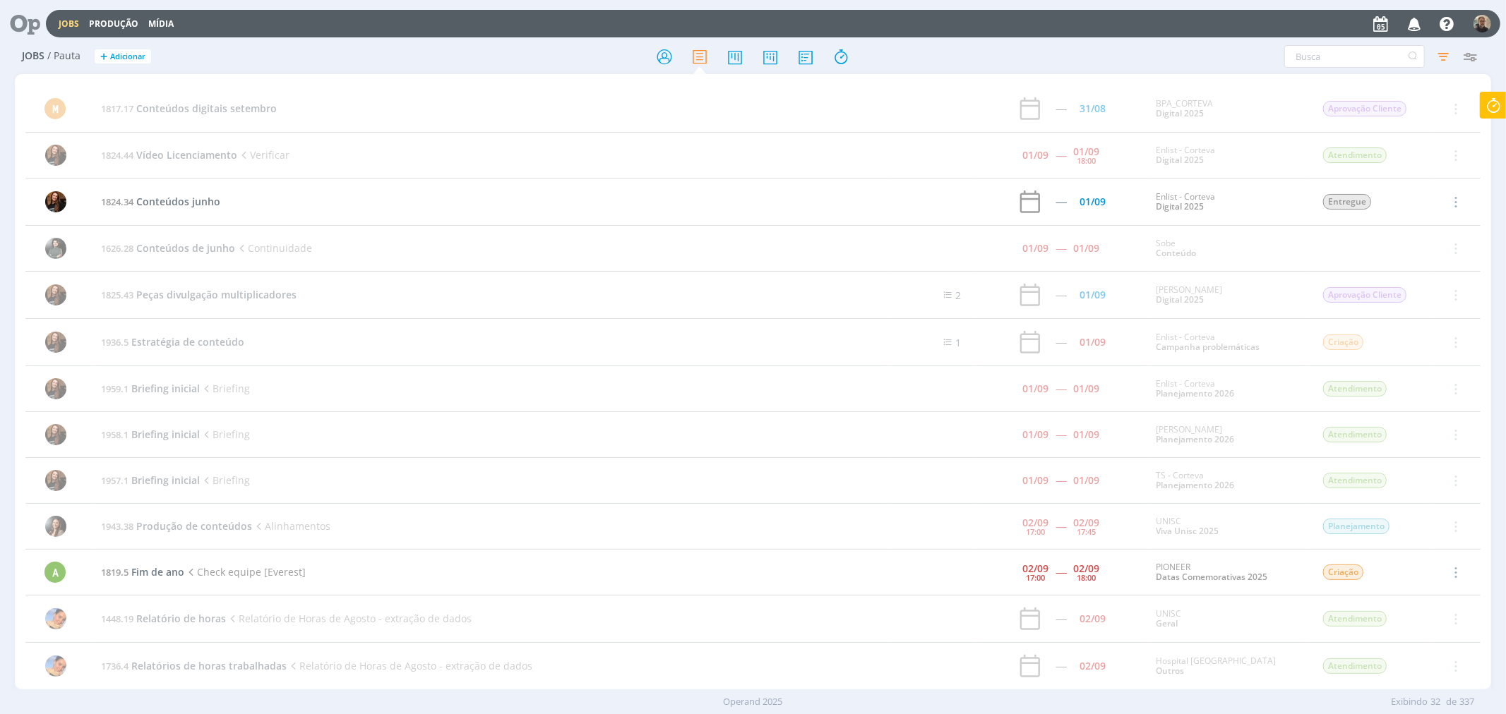
click at [25, 19] on icon at bounding box center [20, 24] width 29 height 28
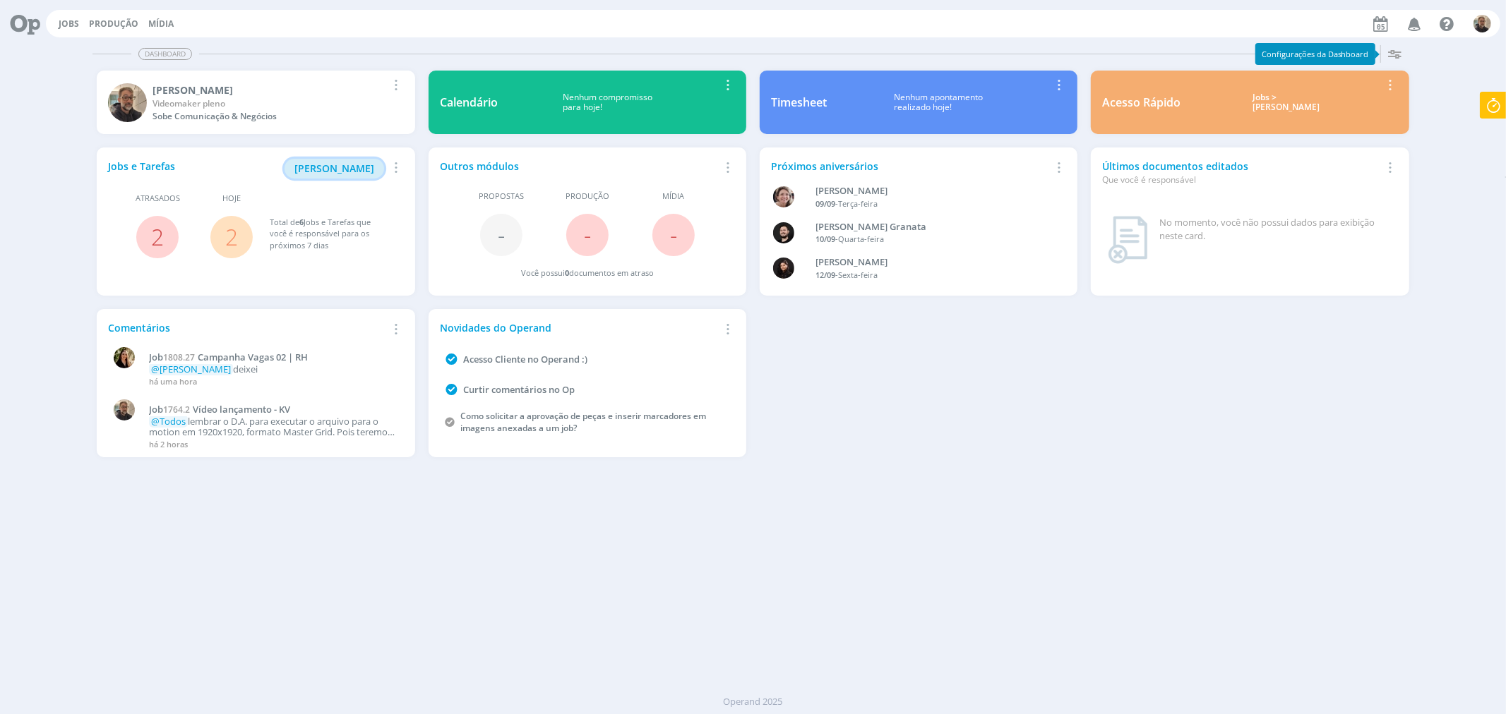
click at [352, 169] on span "[PERSON_NAME]" at bounding box center [334, 168] width 80 height 13
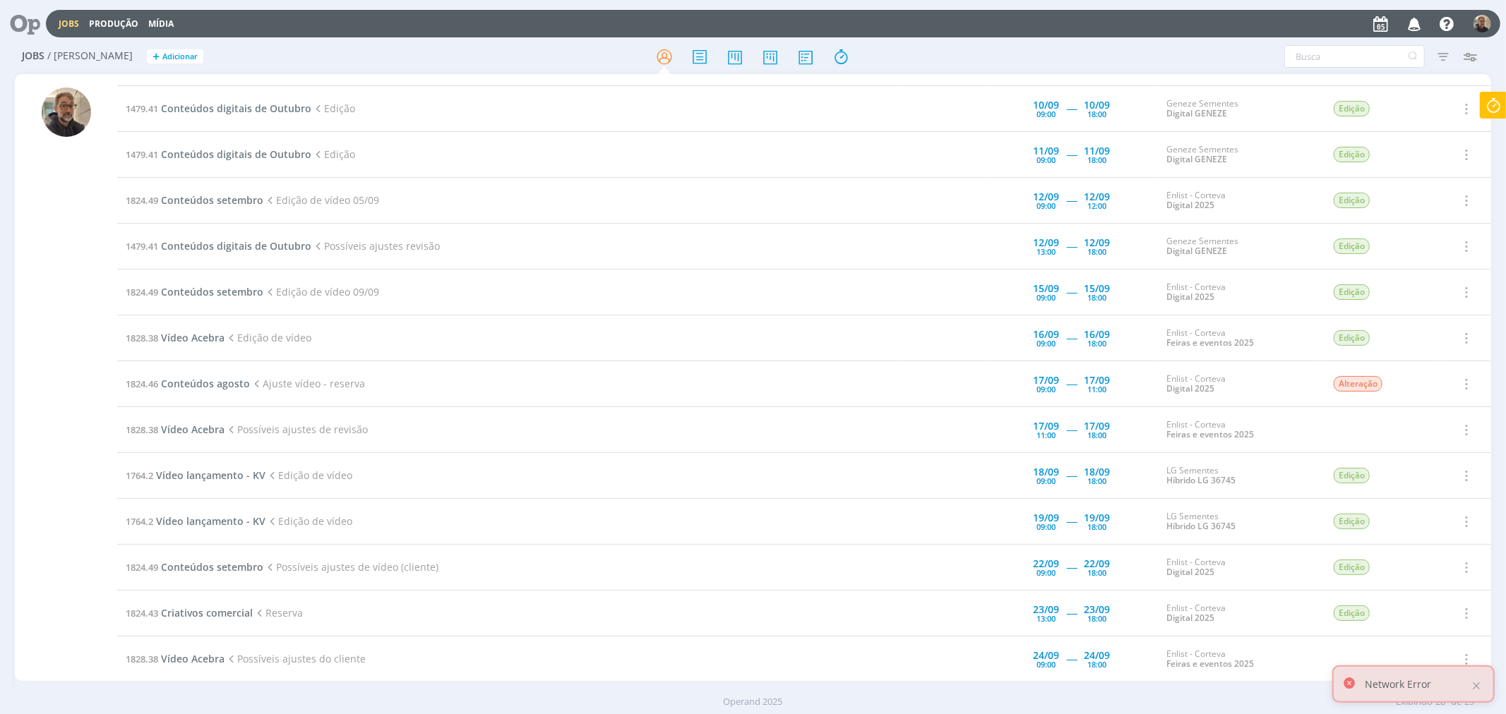
scroll to position [359, 0]
